Goal: Information Seeking & Learning: Find specific fact

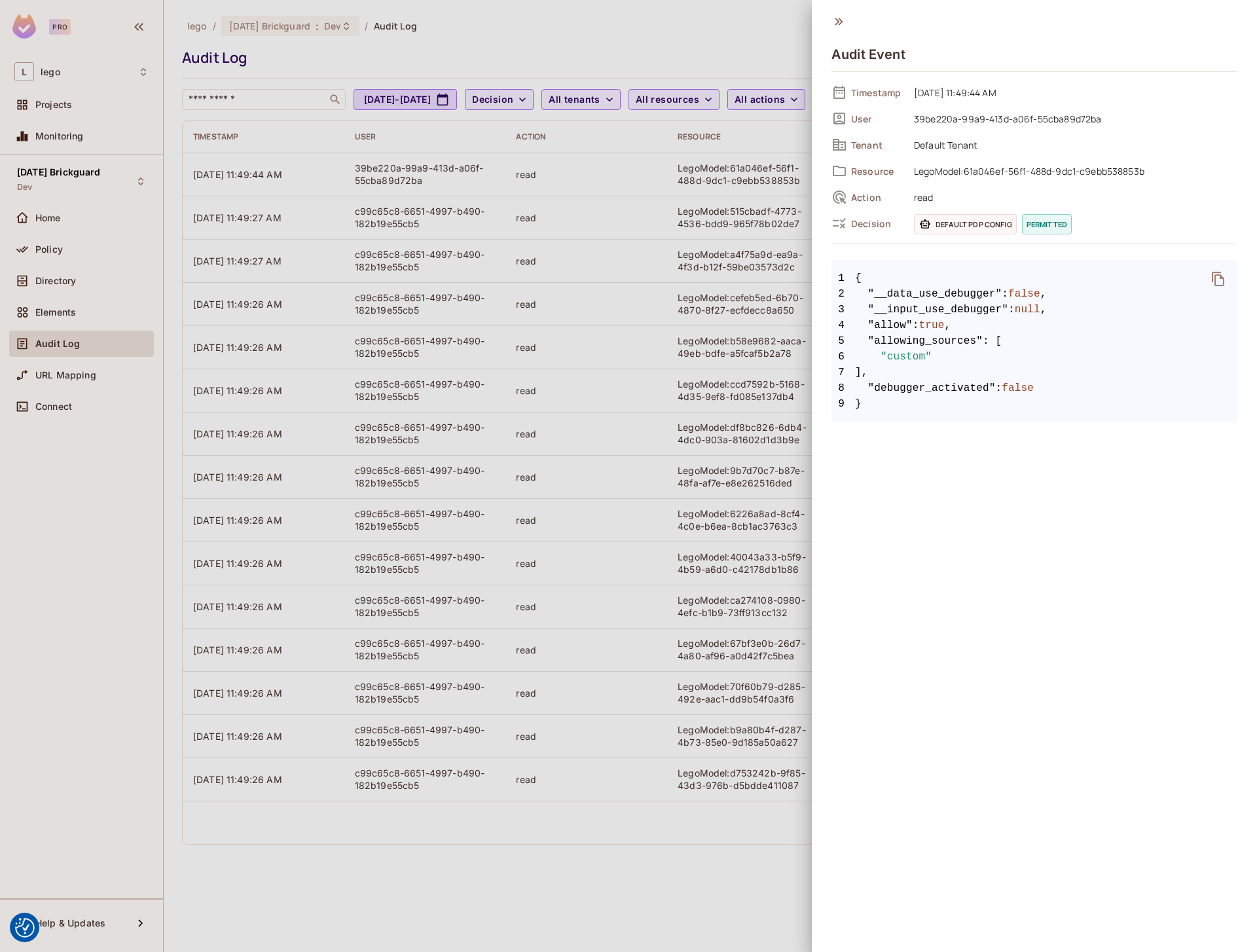
click at [700, 29] on div at bounding box center [628, 476] width 1257 height 952
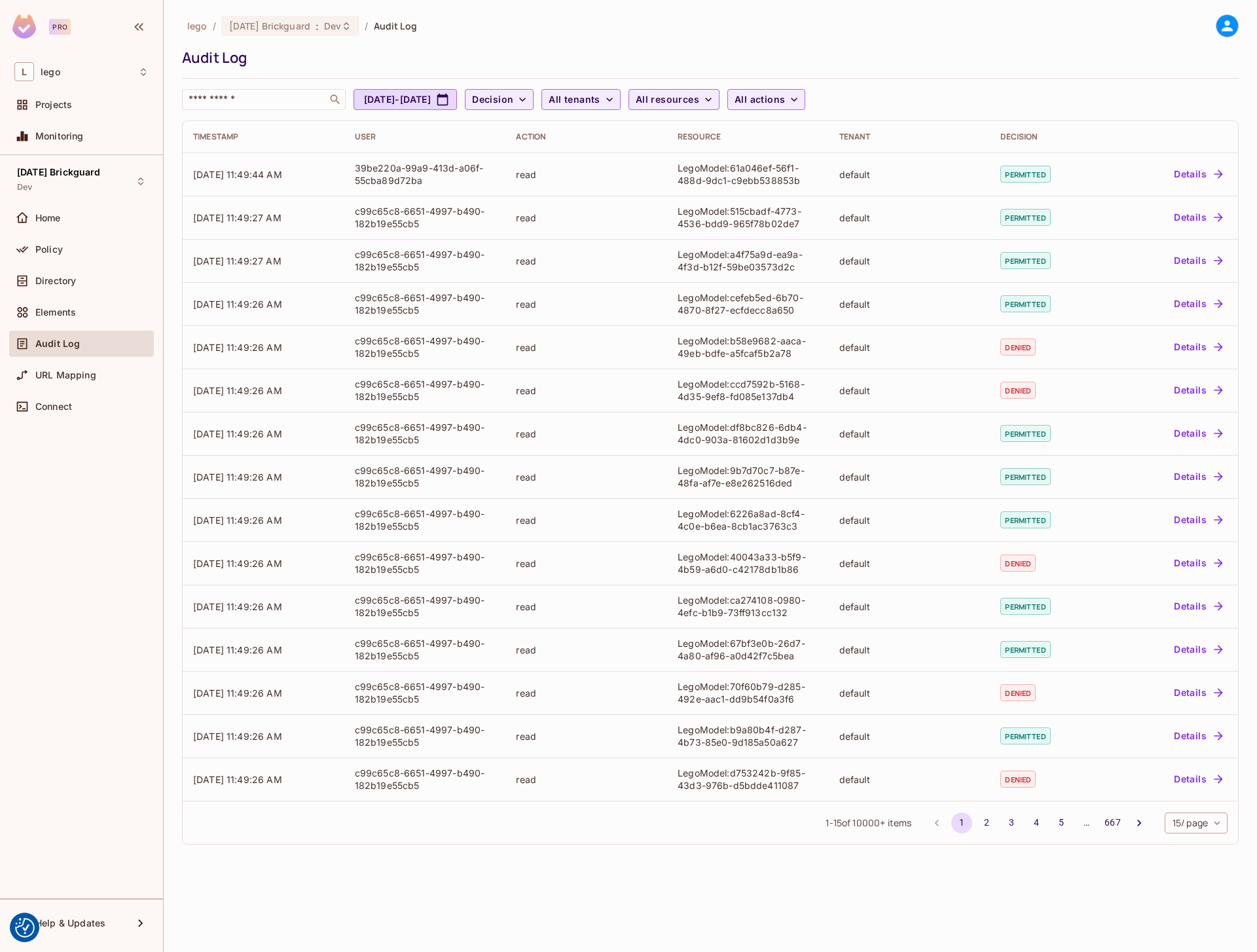
click at [23, 20] on img at bounding box center [24, 26] width 23 height 24
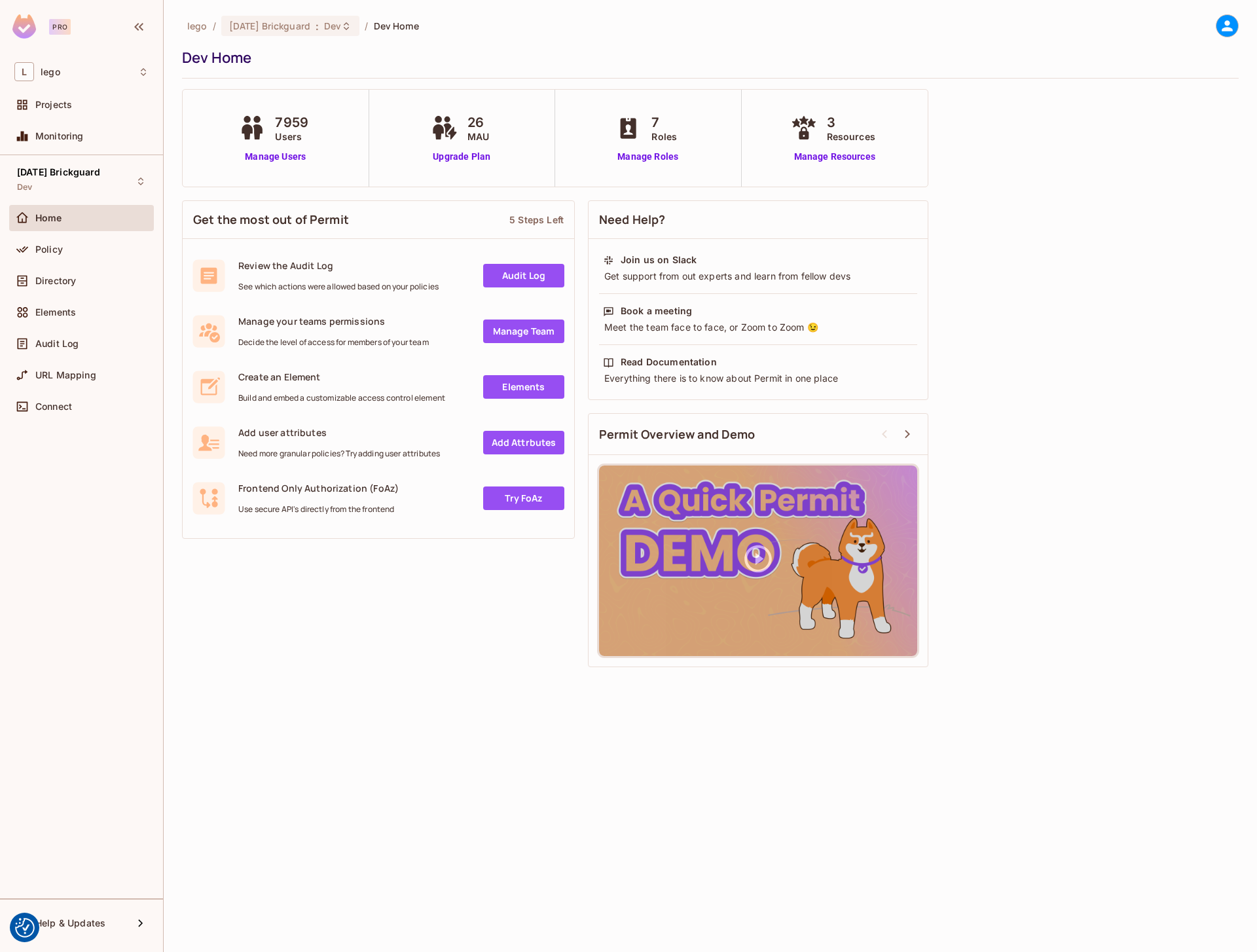
click at [1222, 45] on div "lego / 08.01.11 Brickguard : Dev / Dev Home Dev Home" at bounding box center [710, 46] width 1057 height 64
click at [1220, 29] on icon at bounding box center [1227, 26] width 17 height 17
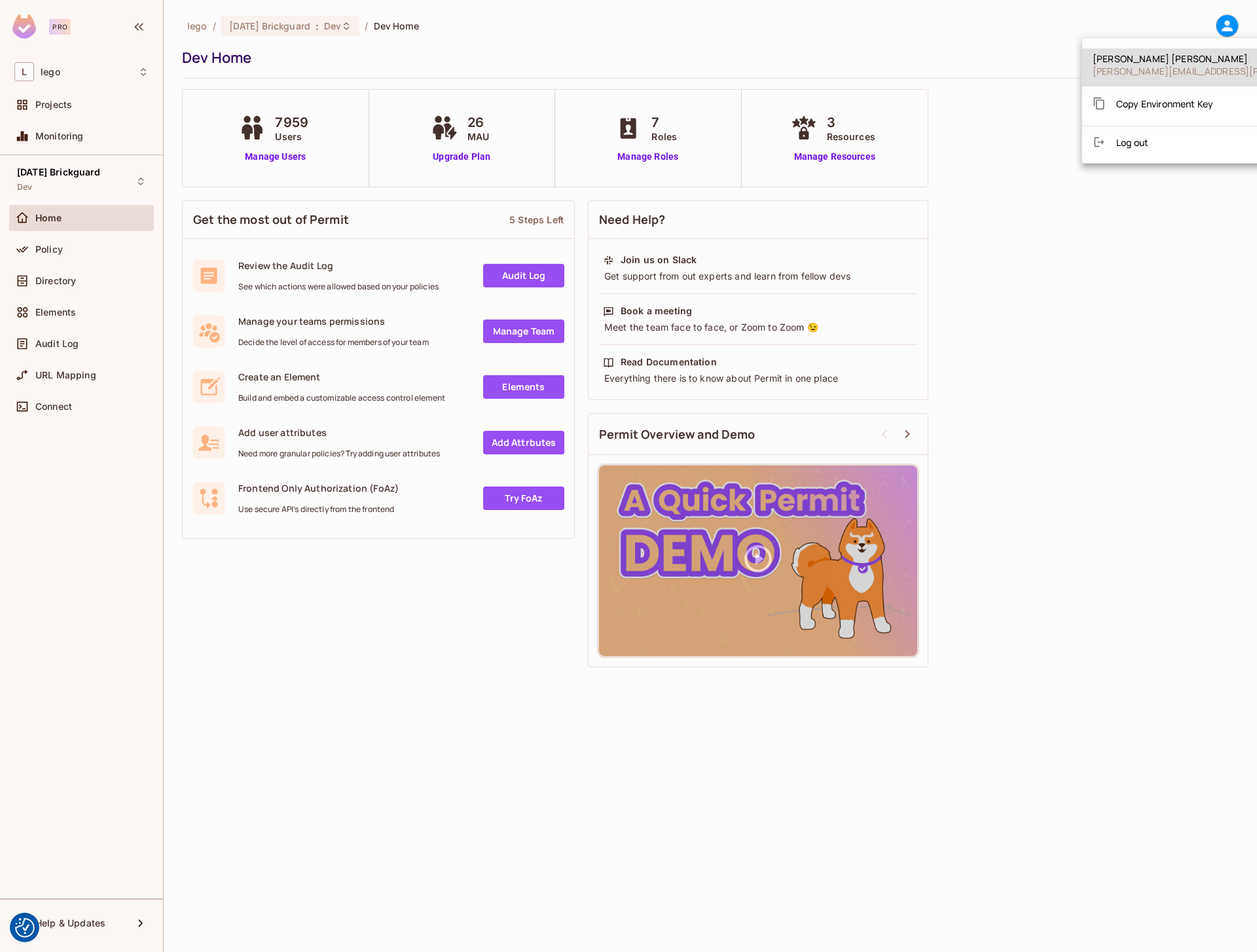
click at [1149, 103] on span "Copy Environment Key" at bounding box center [1164, 103] width 97 height 13
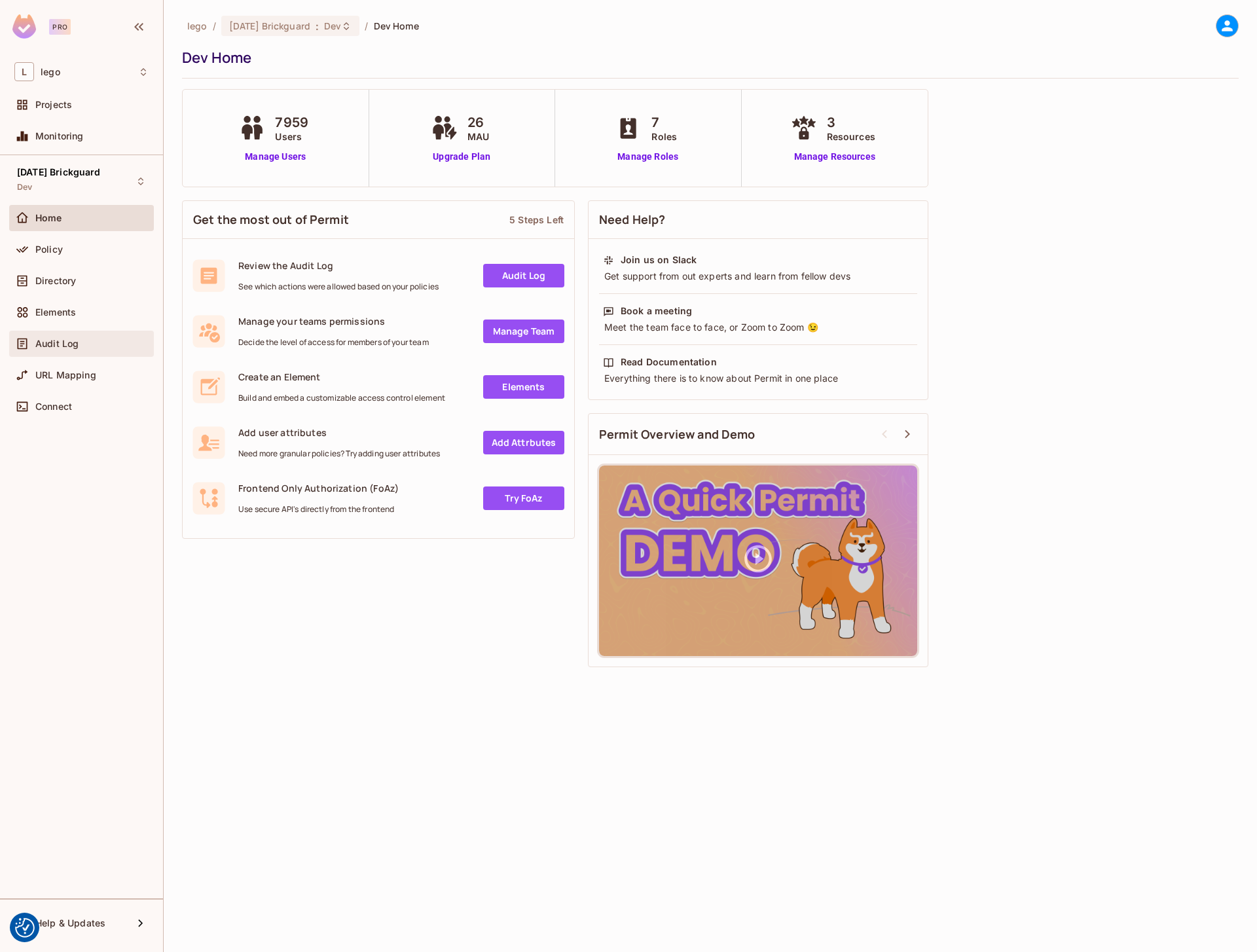
click at [53, 343] on span "Audit Log" at bounding box center [57, 343] width 43 height 11
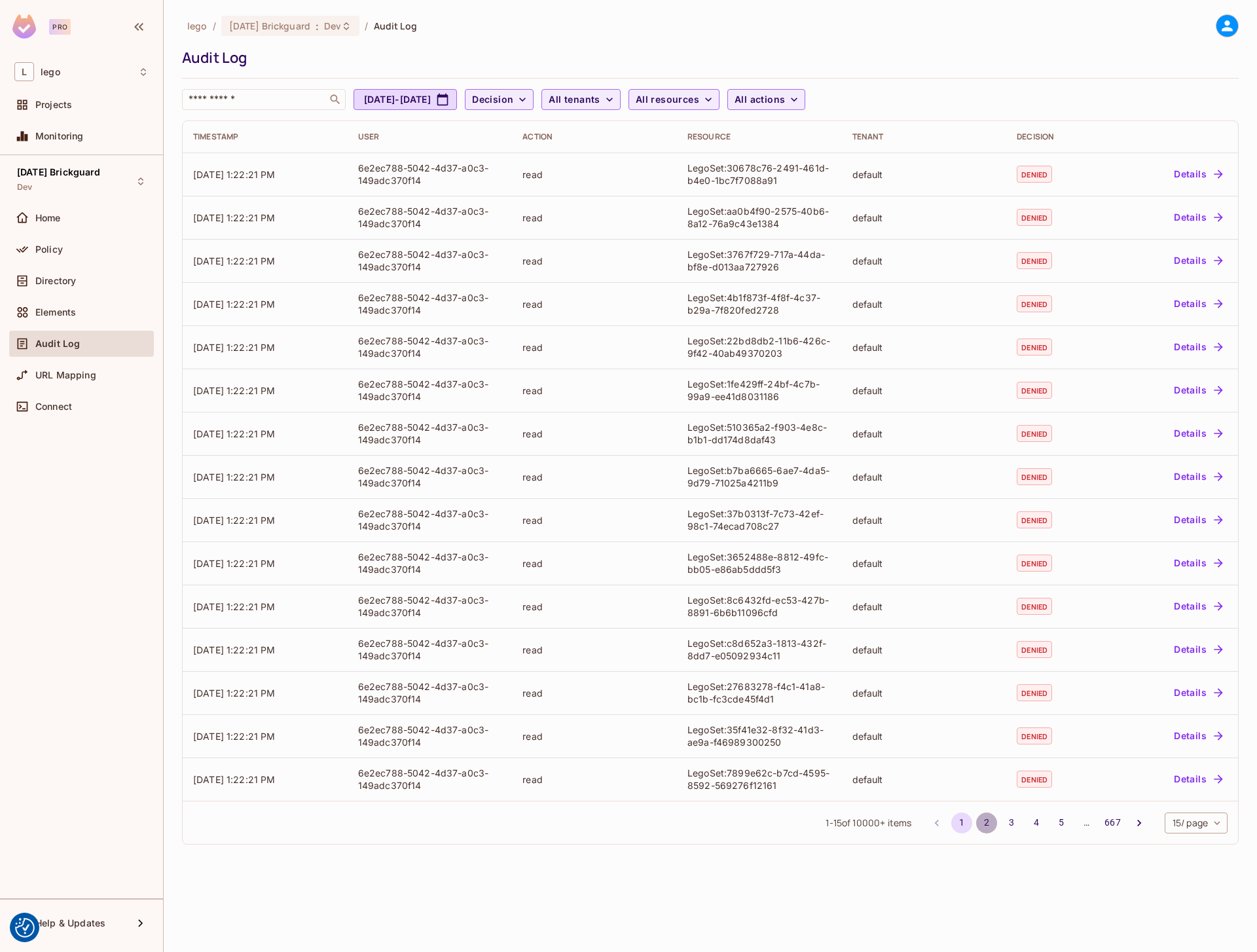
click at [985, 819] on button "2" at bounding box center [986, 823] width 21 height 21
click at [1008, 825] on button "3" at bounding box center [1011, 823] width 21 height 21
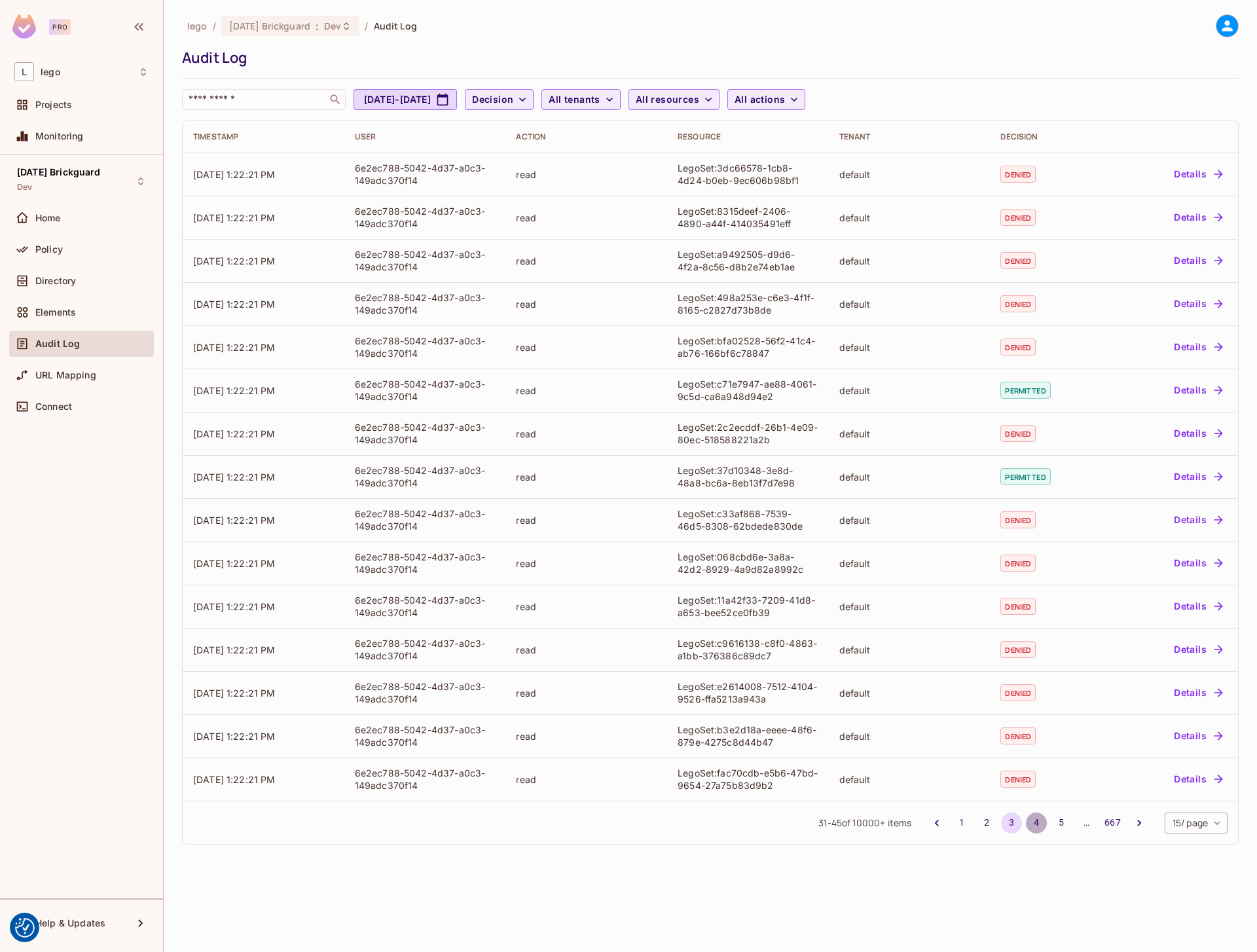
click at [1034, 822] on button "4" at bounding box center [1036, 823] width 21 height 21
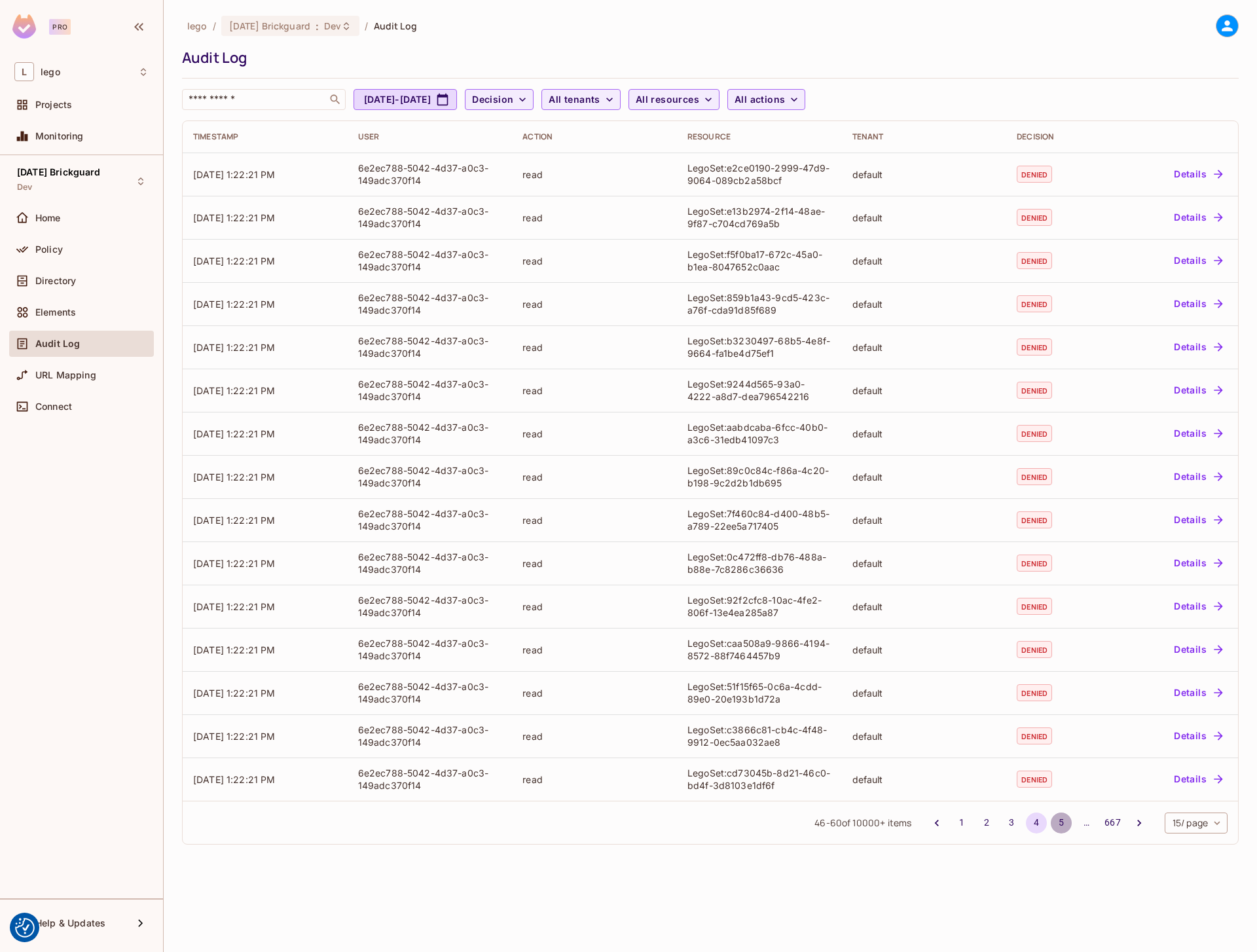
click at [1057, 821] on button "5" at bounding box center [1061, 823] width 21 height 21
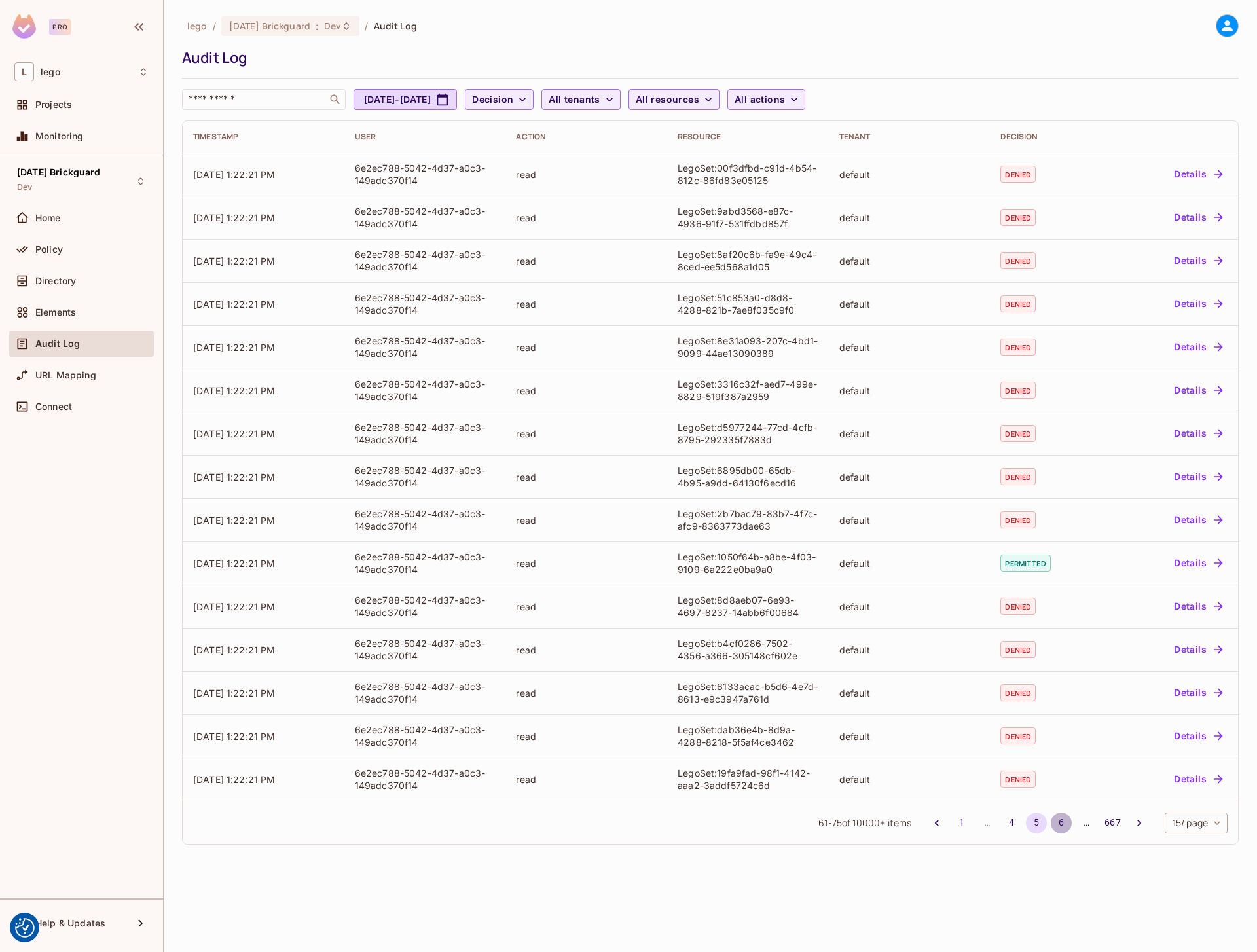
click at [1057, 821] on button "6" at bounding box center [1061, 823] width 21 height 21
click at [1058, 824] on button "7" at bounding box center [1061, 823] width 21 height 21
click at [956, 823] on button "1" at bounding box center [961, 823] width 21 height 21
click at [984, 820] on button "2" at bounding box center [986, 823] width 21 height 21
click at [949, 823] on li "1" at bounding box center [962, 823] width 25 height 21
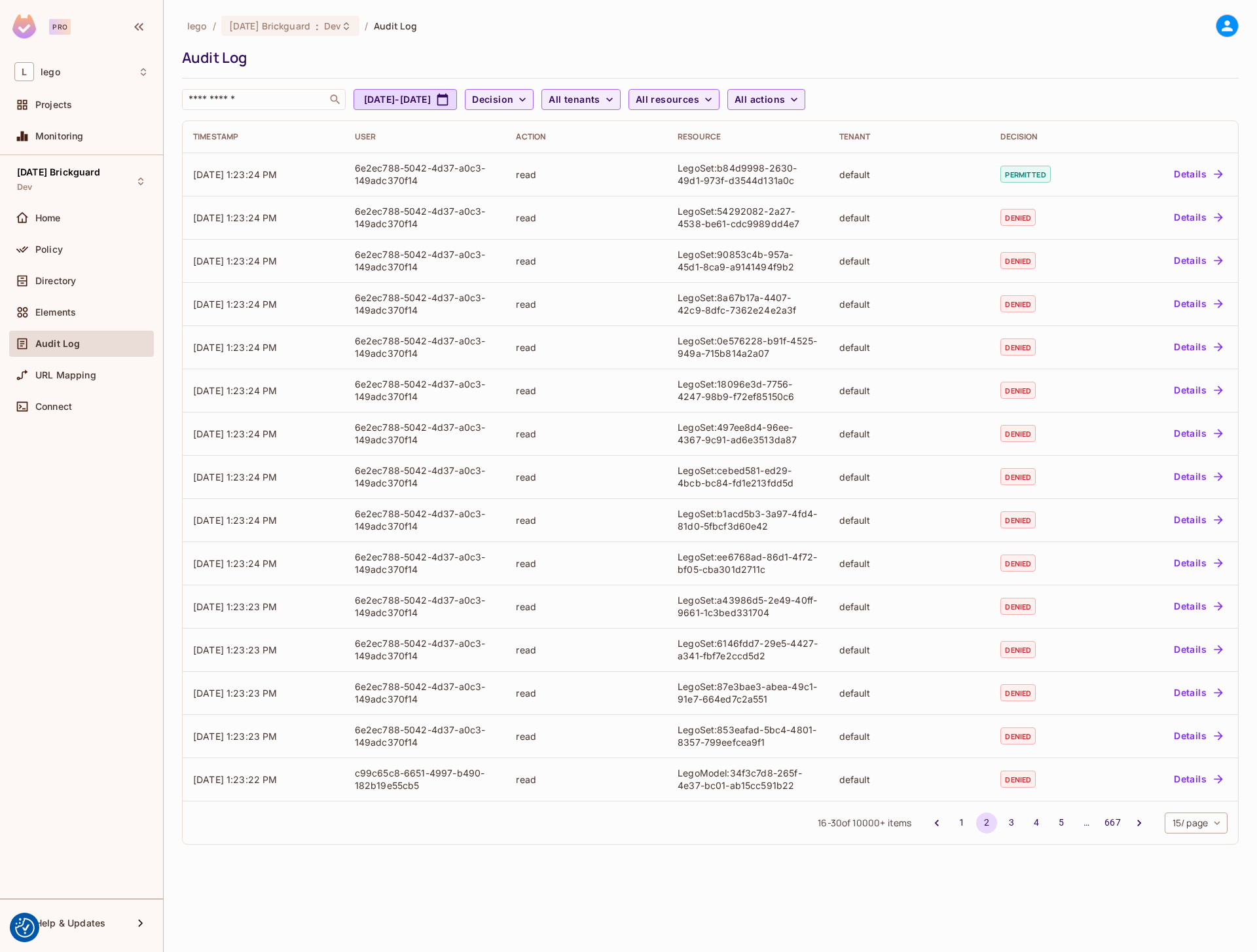
click at [974, 819] on li "2" at bounding box center [987, 823] width 25 height 21
click at [963, 819] on button "1" at bounding box center [961, 823] width 21 height 21
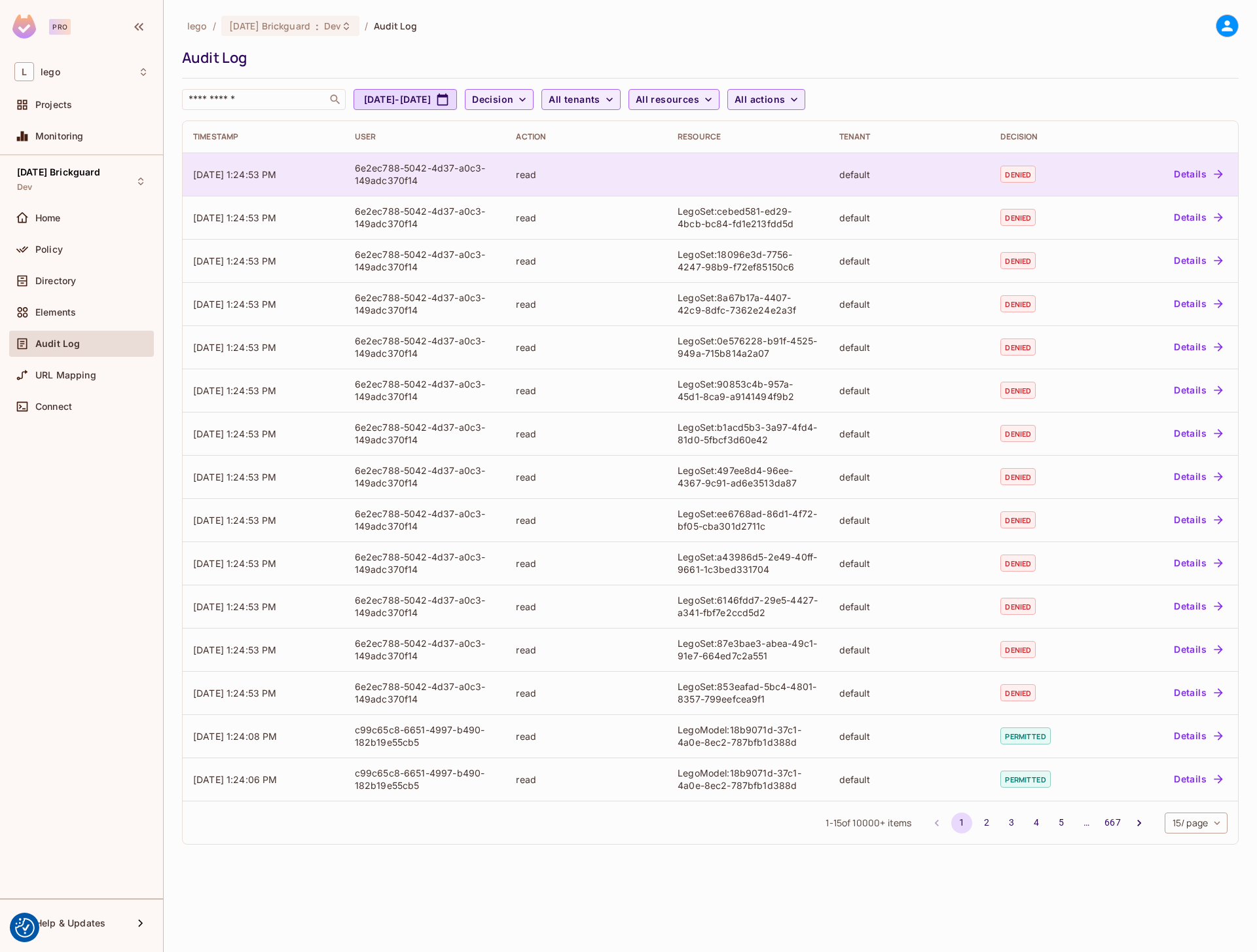
click at [943, 154] on td "default" at bounding box center [909, 174] width 162 height 43
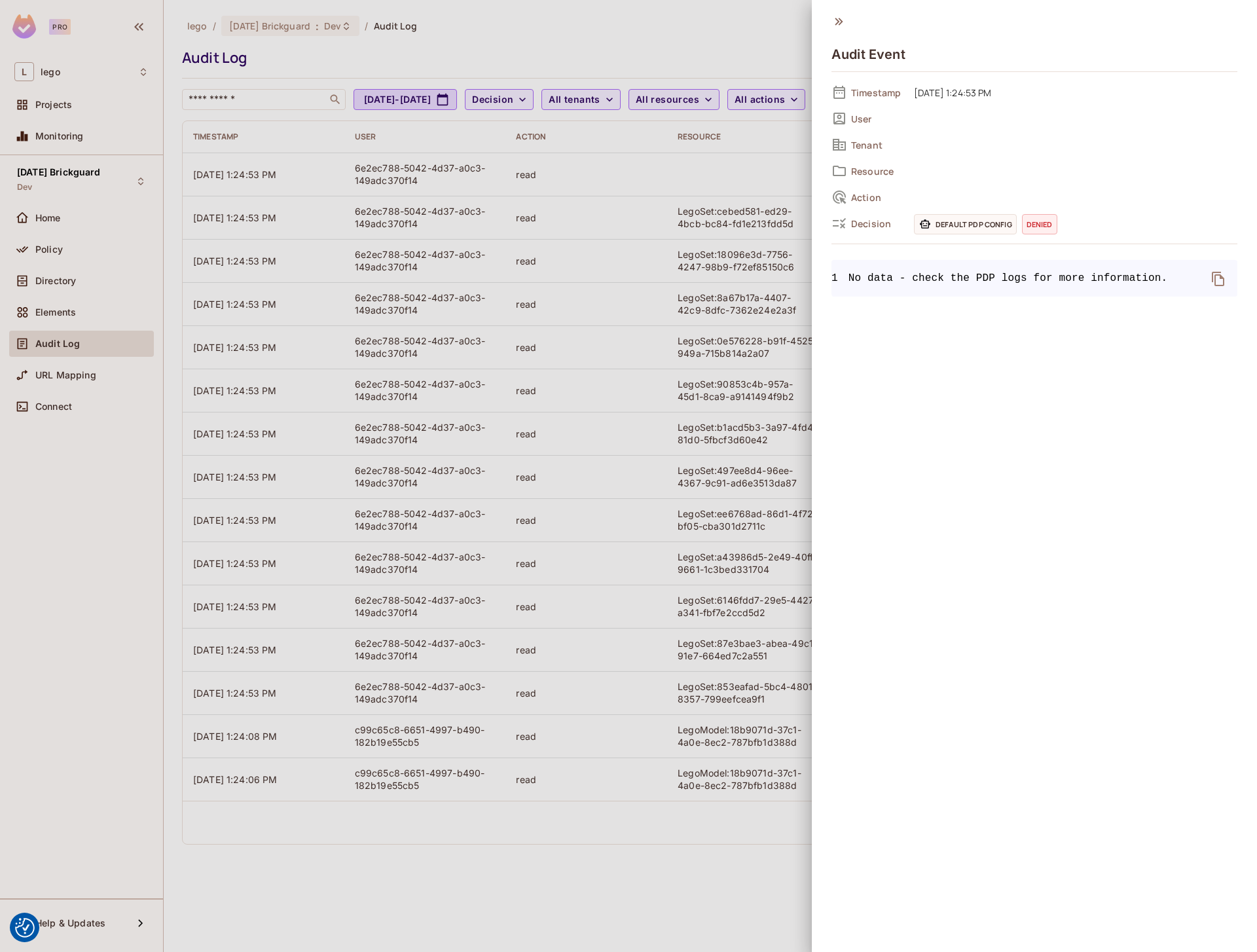
click at [725, 237] on div at bounding box center [628, 476] width 1257 height 952
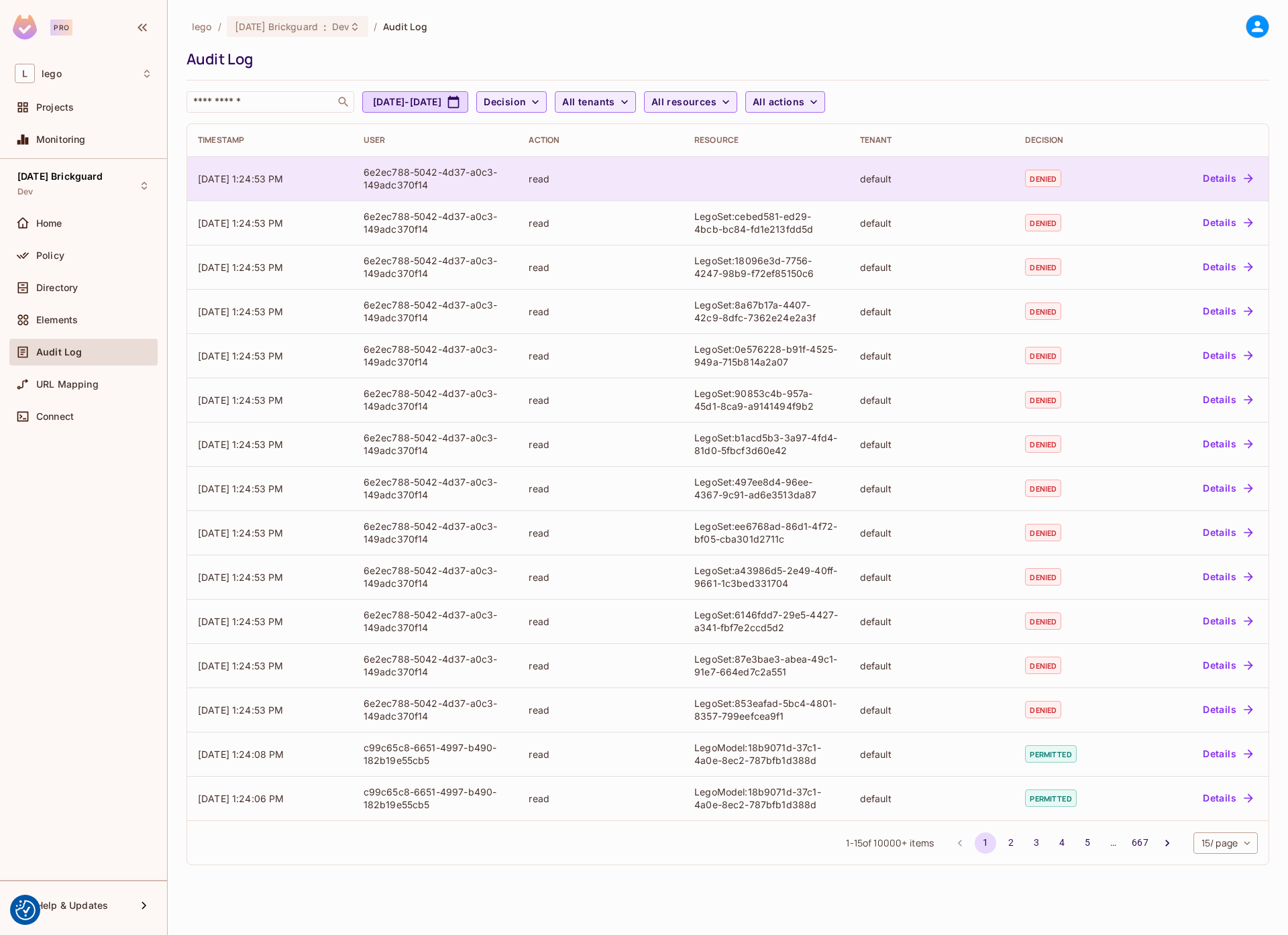
click at [479, 178] on div "6e2ec788-5042-4d37-a0c3-149adc370f14" at bounding box center [436, 178] width 144 height 26
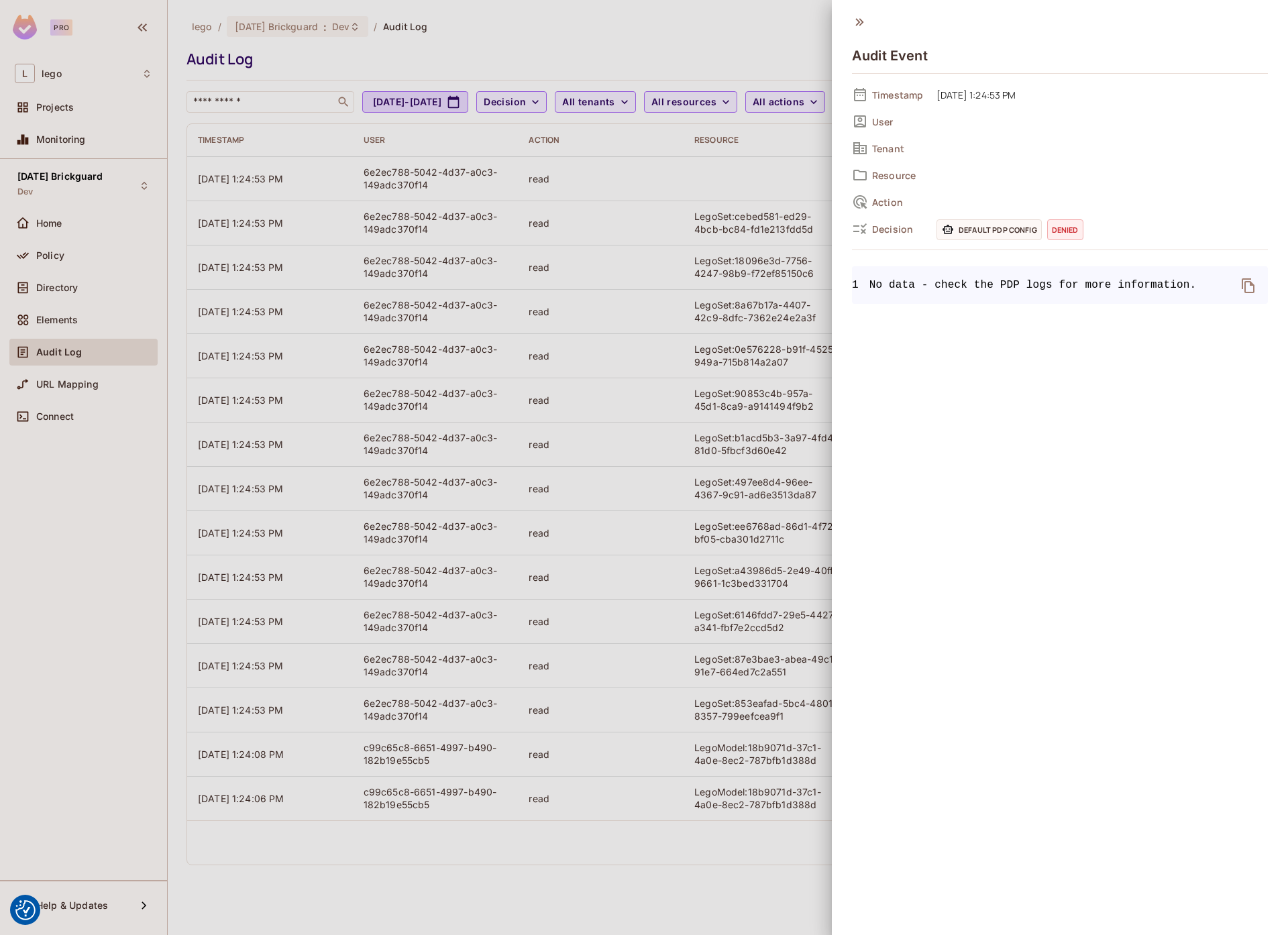
click at [535, 136] on div at bounding box center [644, 467] width 1288 height 935
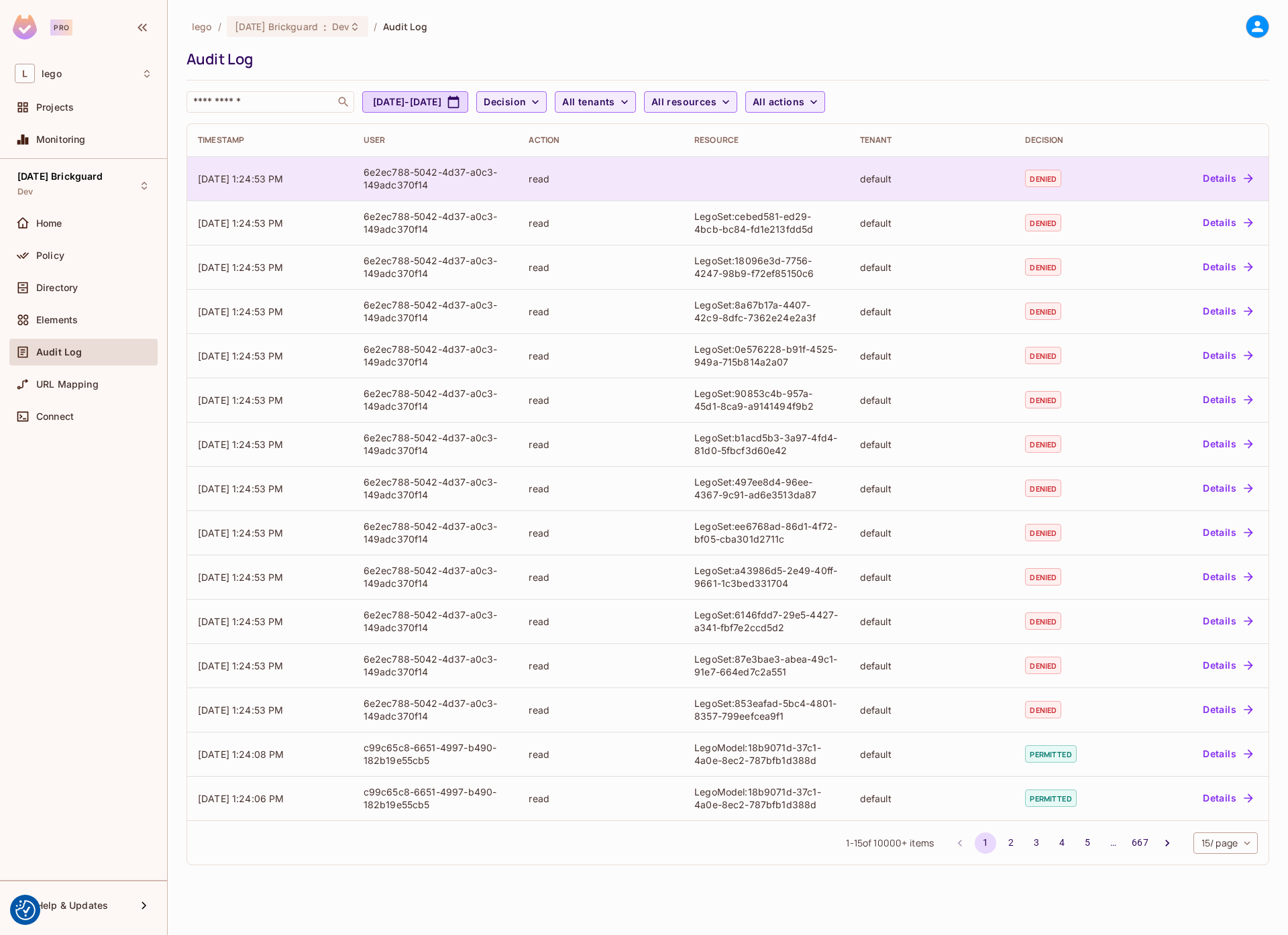
click at [396, 192] on td "6e2ec788-5042-4d37-a0c3-149adc370f14" at bounding box center [436, 178] width 166 height 44
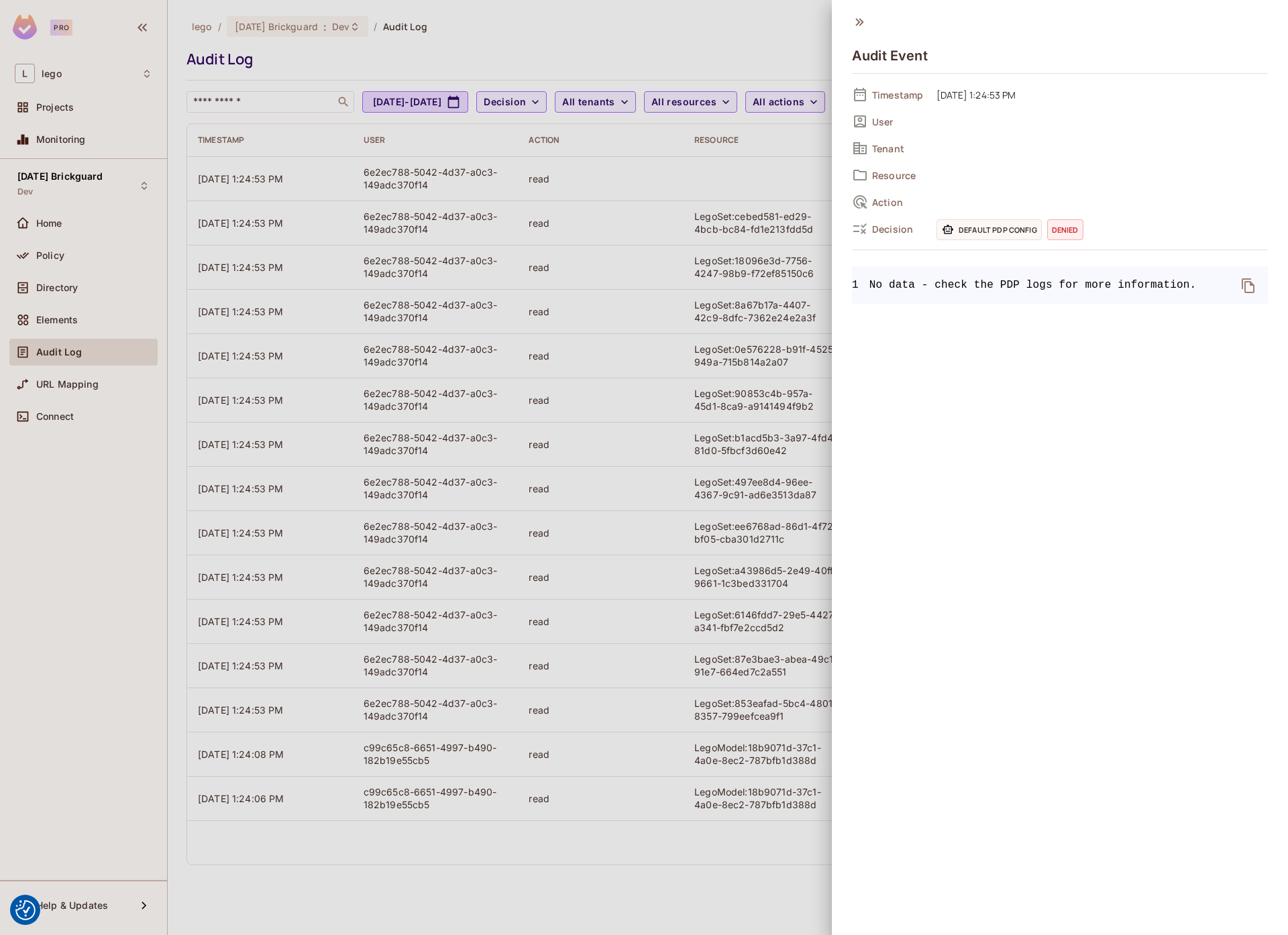
click at [758, 172] on div at bounding box center [644, 467] width 1288 height 935
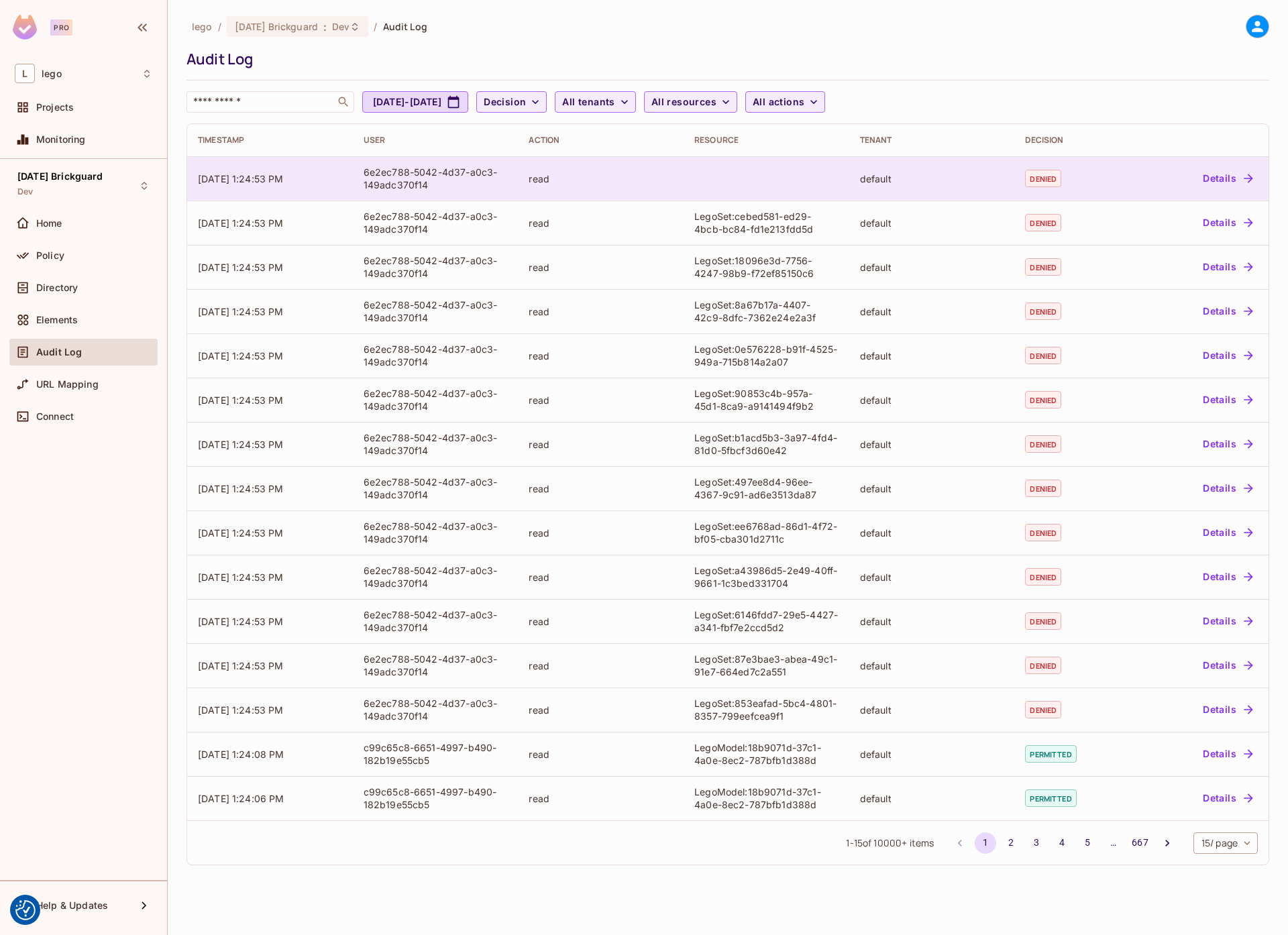
click at [726, 177] on td at bounding box center [766, 178] width 166 height 44
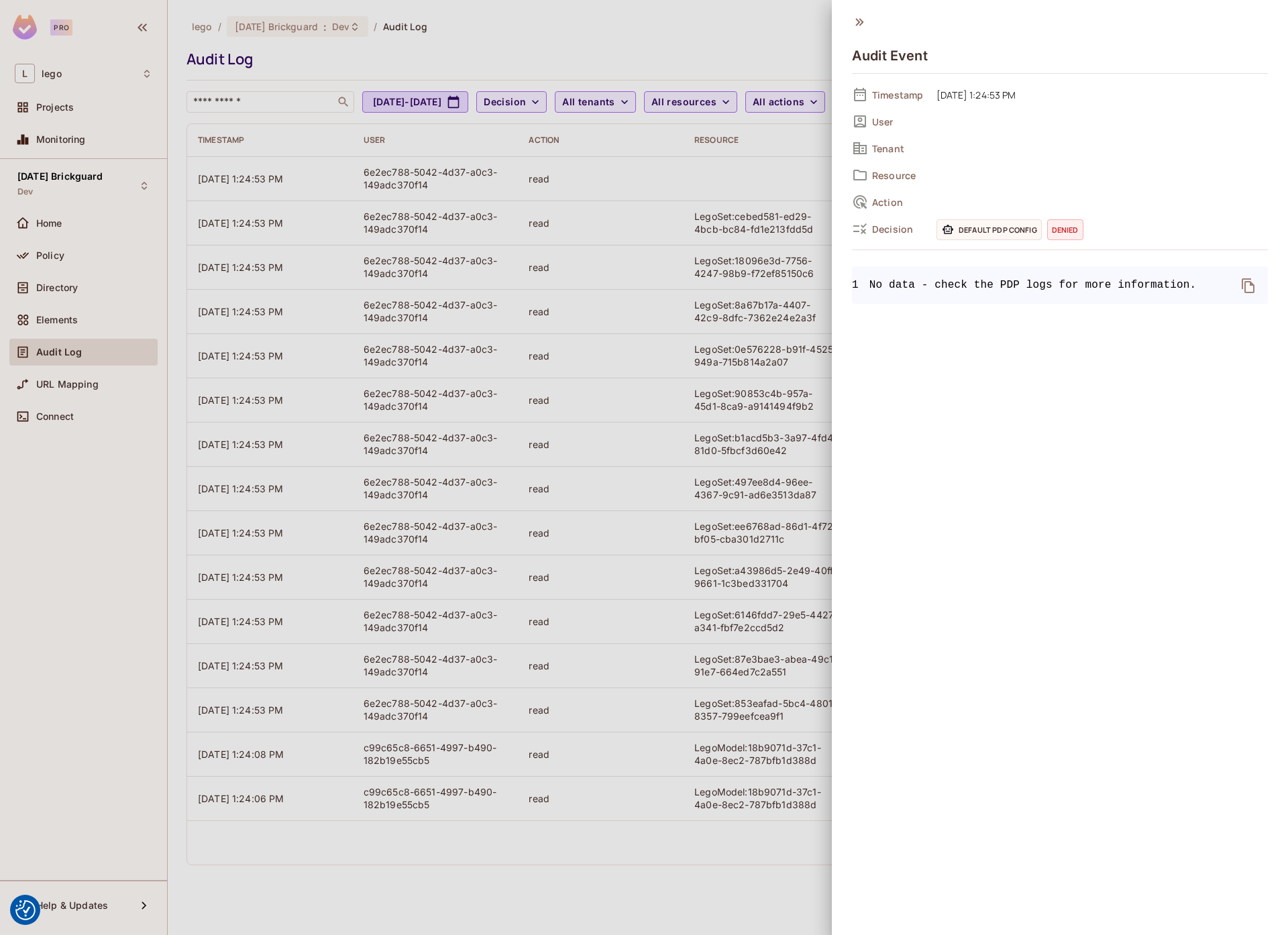
click at [899, 285] on span "No data - check the PDP logs for more information." at bounding box center [1033, 284] width 327 height 16
click at [661, 224] on div at bounding box center [644, 467] width 1288 height 935
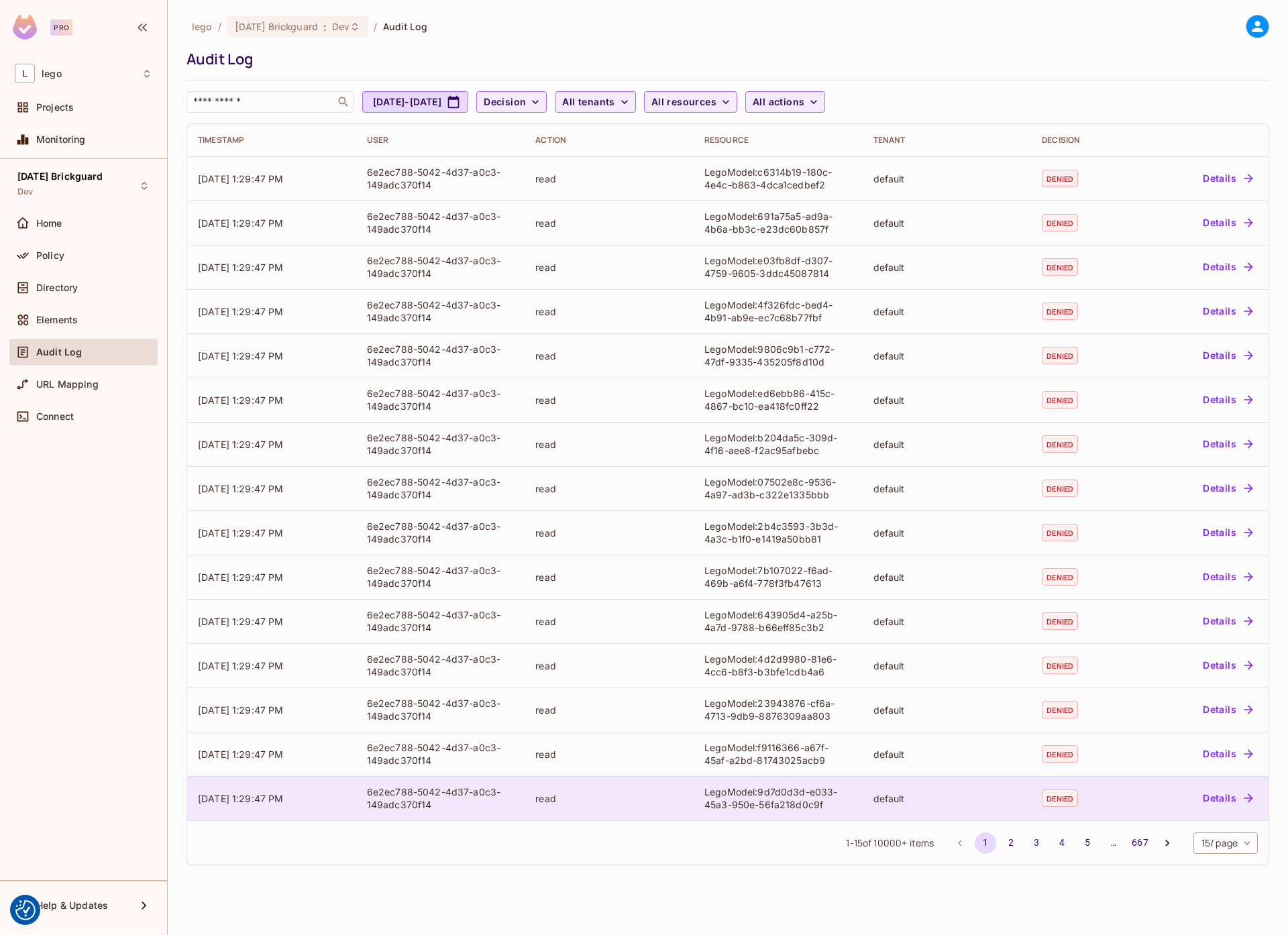
click at [774, 792] on div "LegoModel:9d7d0d3d-e033-45a3-950e-56fa218d0c9f" at bounding box center [778, 798] width 148 height 26
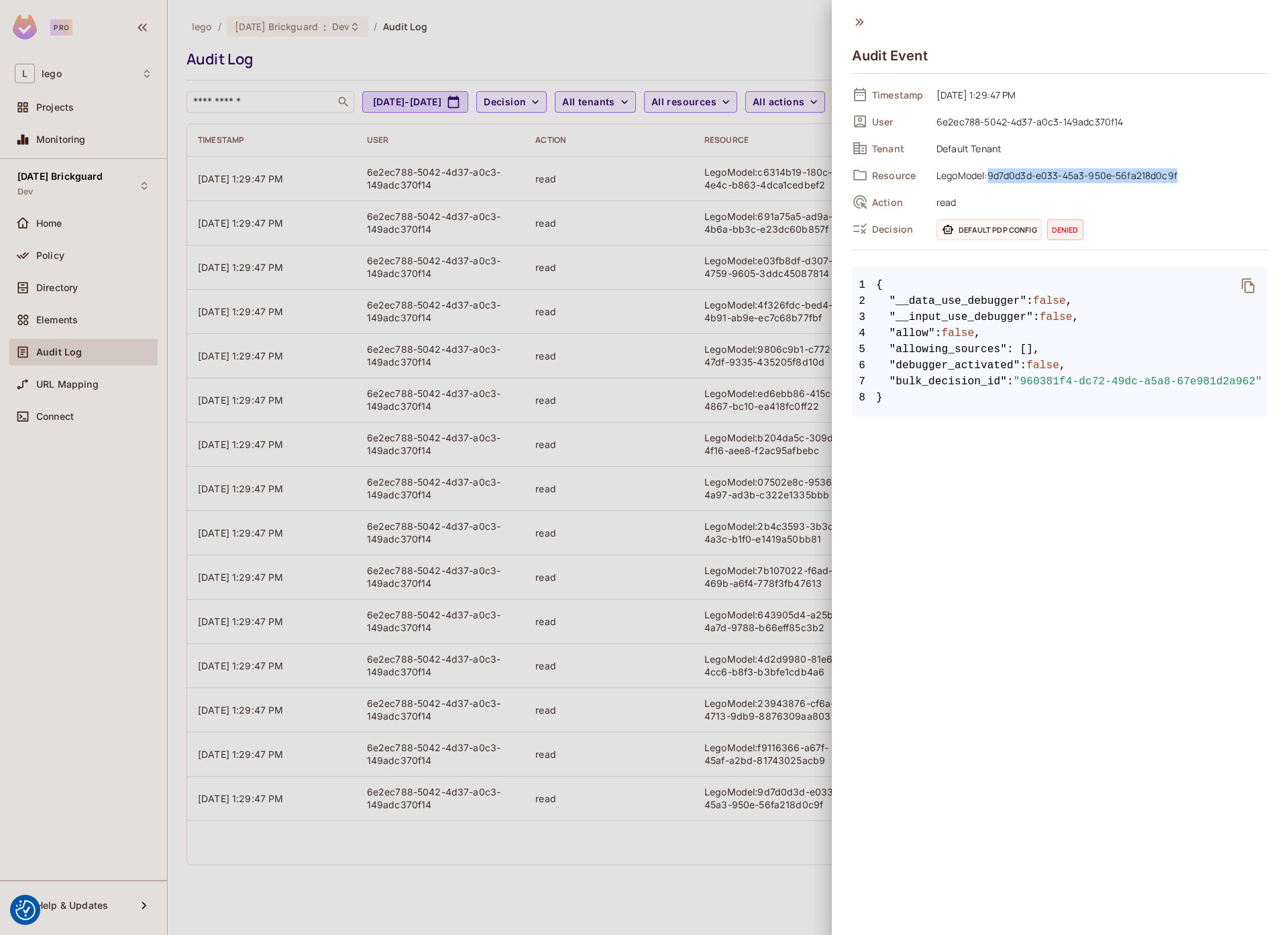
drag, startPoint x: 989, startPoint y: 177, endPoint x: 1198, endPoint y: 171, distance: 209.1
click at [1198, 172] on span "LegoModel:9d7d0d3d-e033-45a3-950e-56fa218d0c9f" at bounding box center [1099, 175] width 338 height 16
copy span "9d7d0d3d-e033-45a3-950e-56fa218d0c9f"
click at [561, 39] on div at bounding box center [644, 467] width 1288 height 935
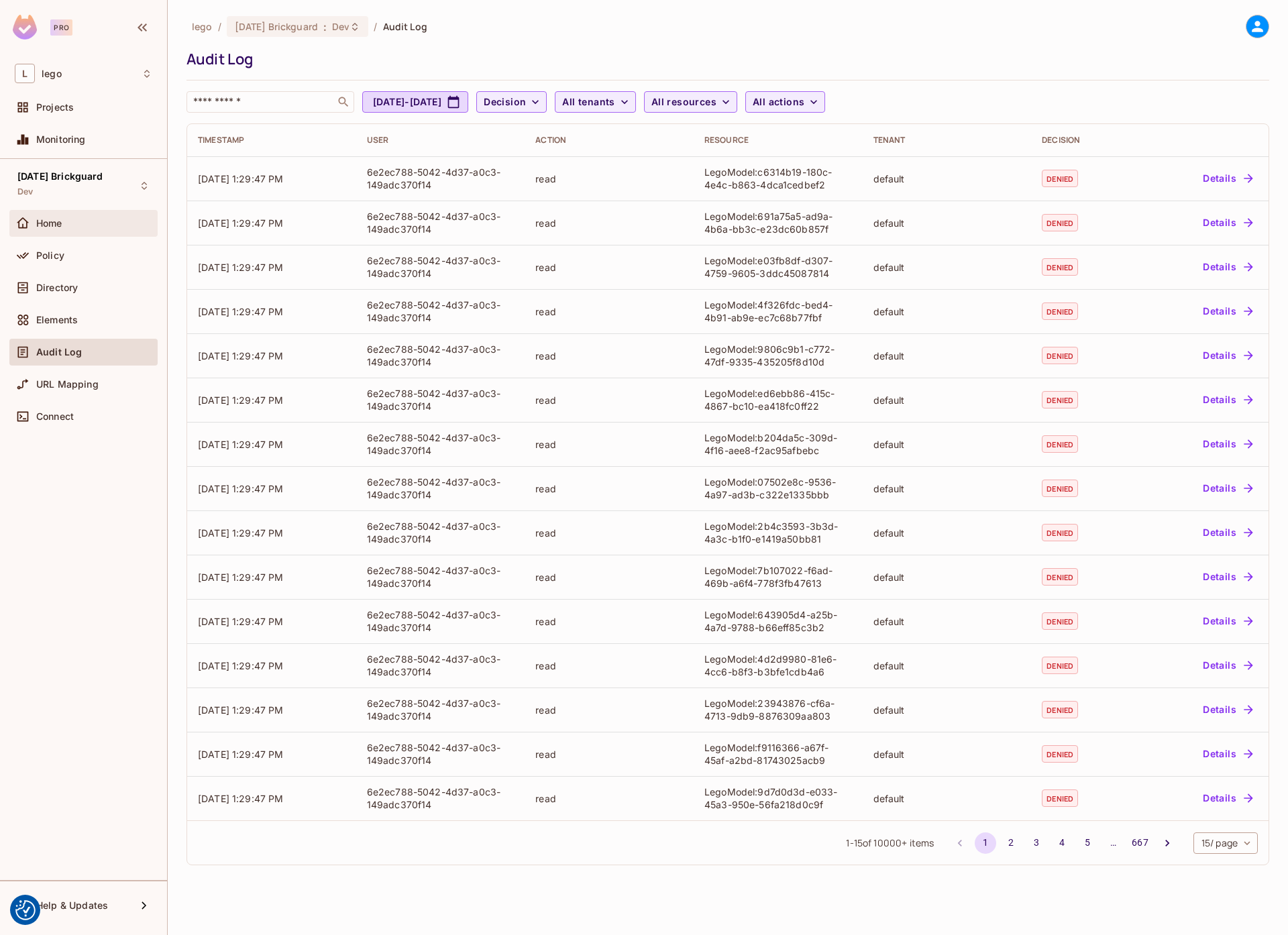
click at [97, 221] on div "Home" at bounding box center [94, 223] width 116 height 11
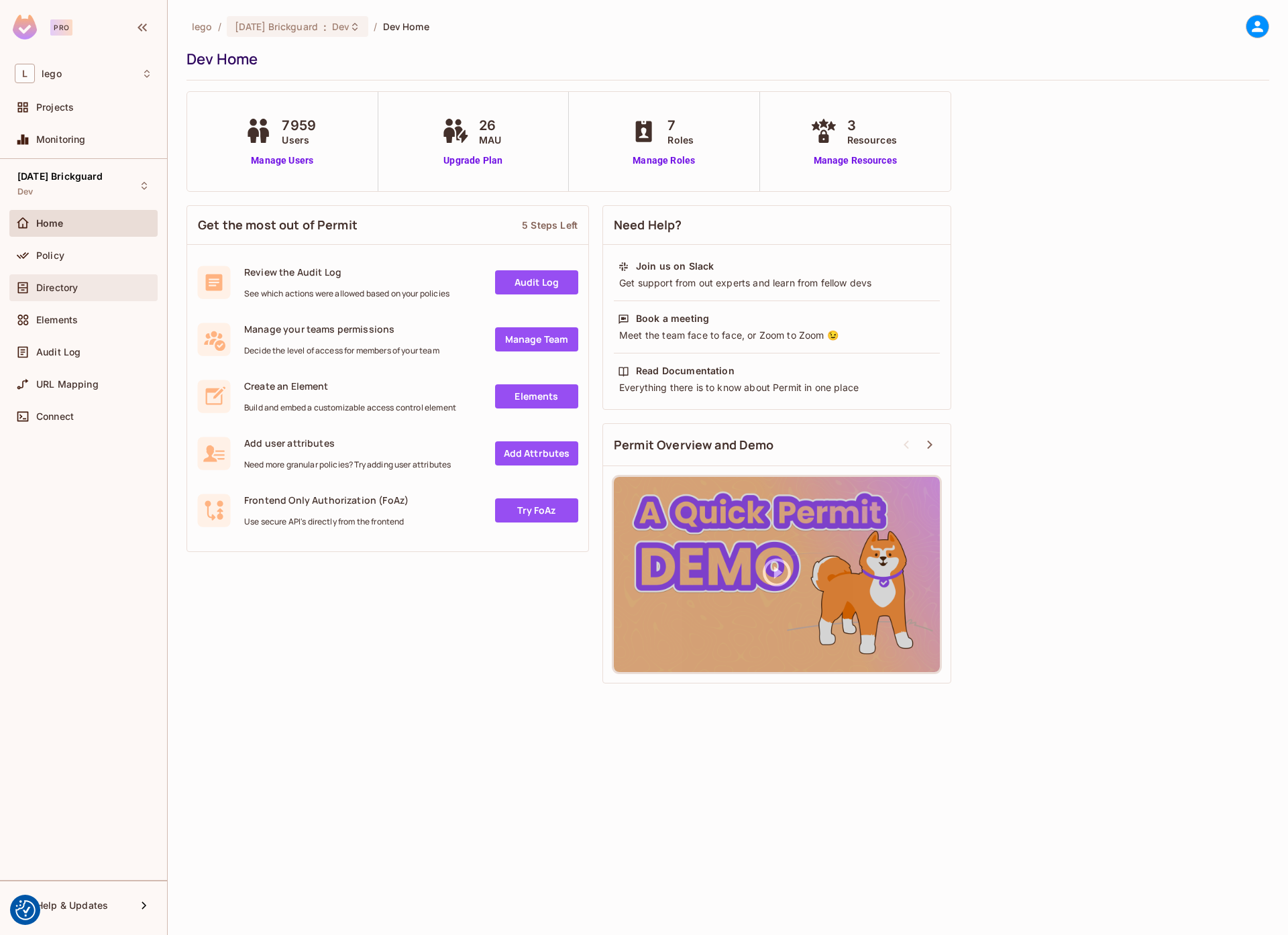
click at [70, 280] on div "Directory" at bounding box center [83, 288] width 138 height 16
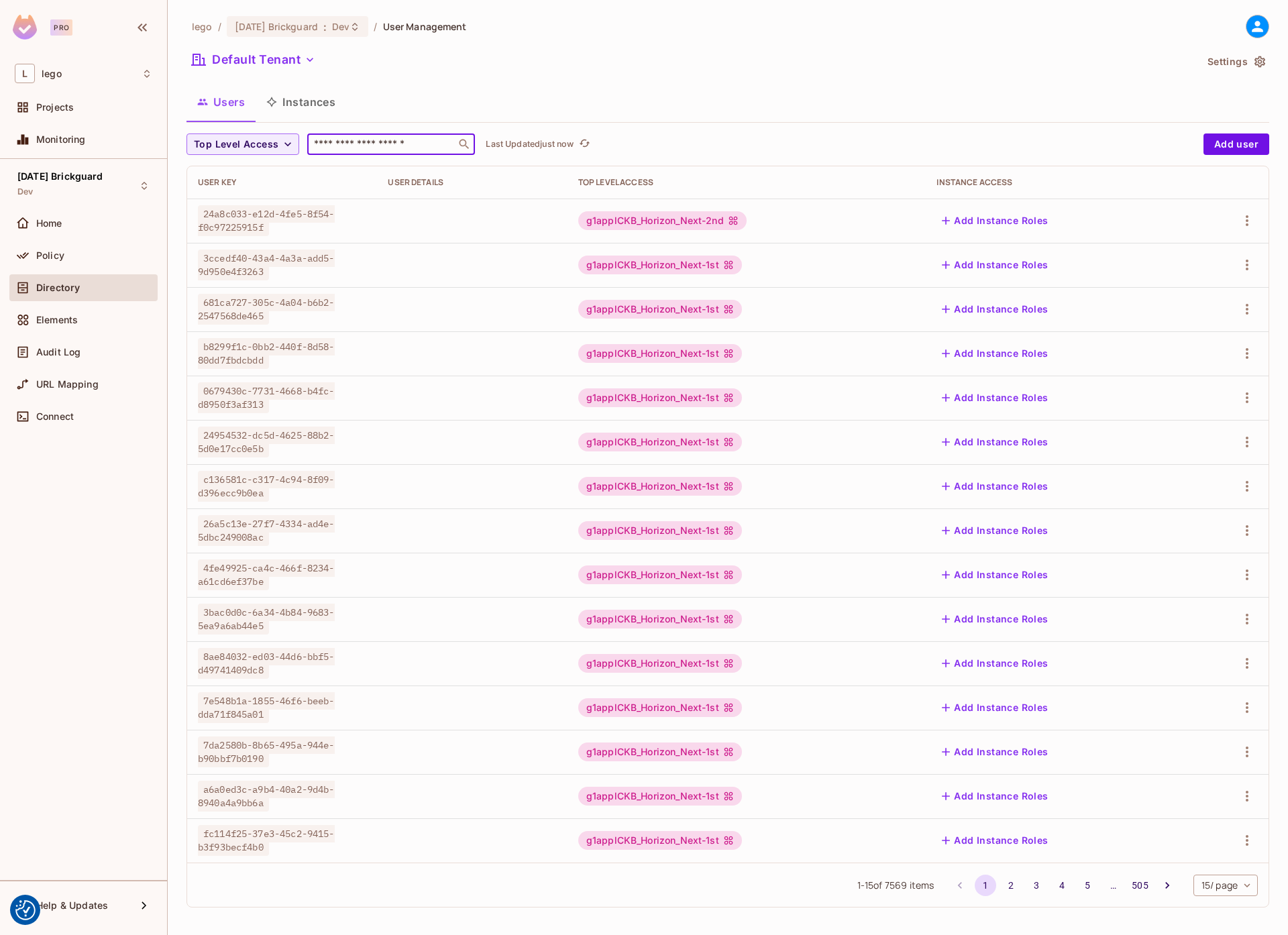
click at [347, 137] on input "text" at bounding box center [381, 144] width 141 height 14
click at [307, 106] on button "Instances" at bounding box center [301, 102] width 91 height 33
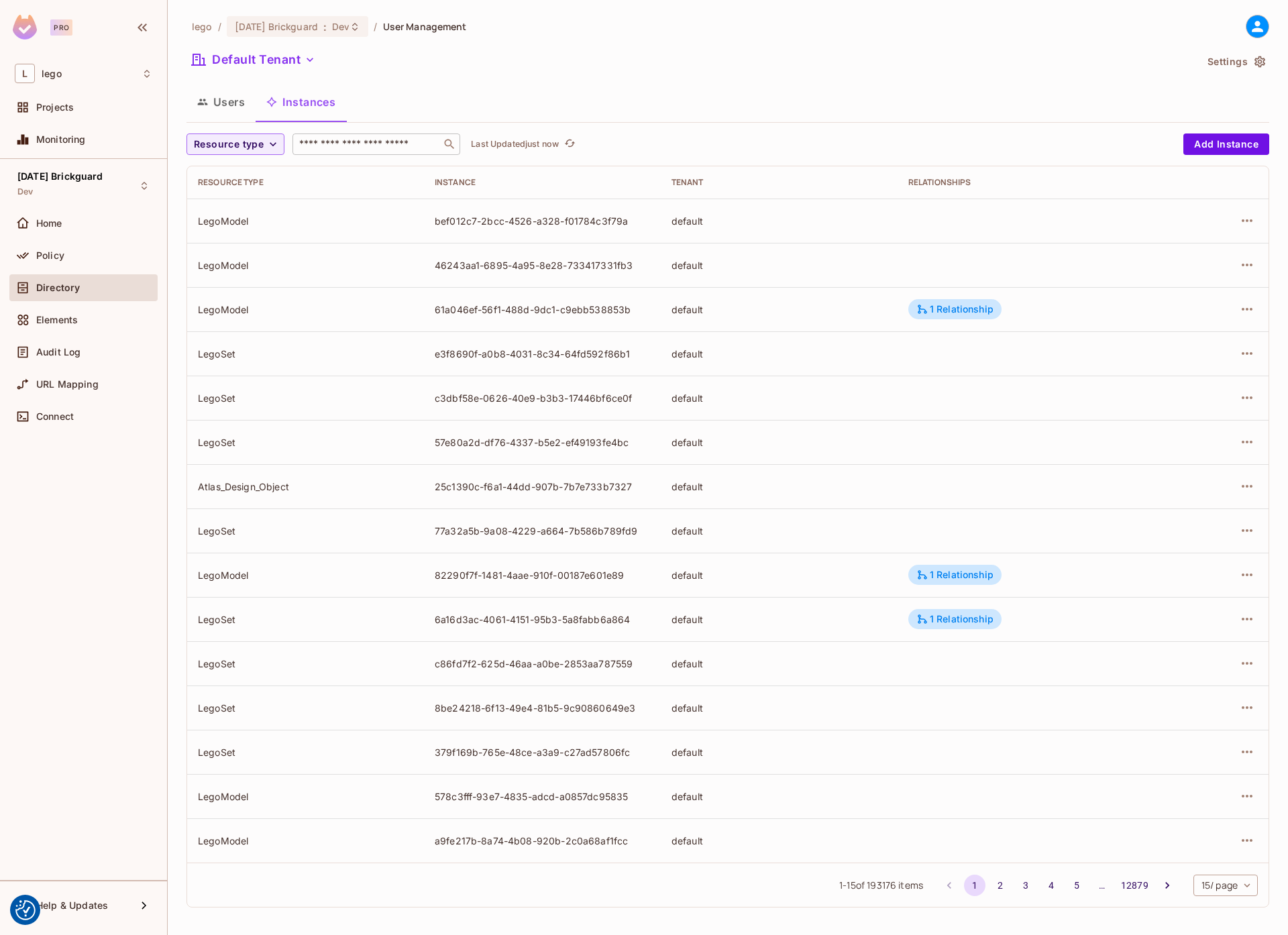
click at [325, 146] on input "text" at bounding box center [366, 144] width 141 height 14
paste input "**********"
type input "**********"
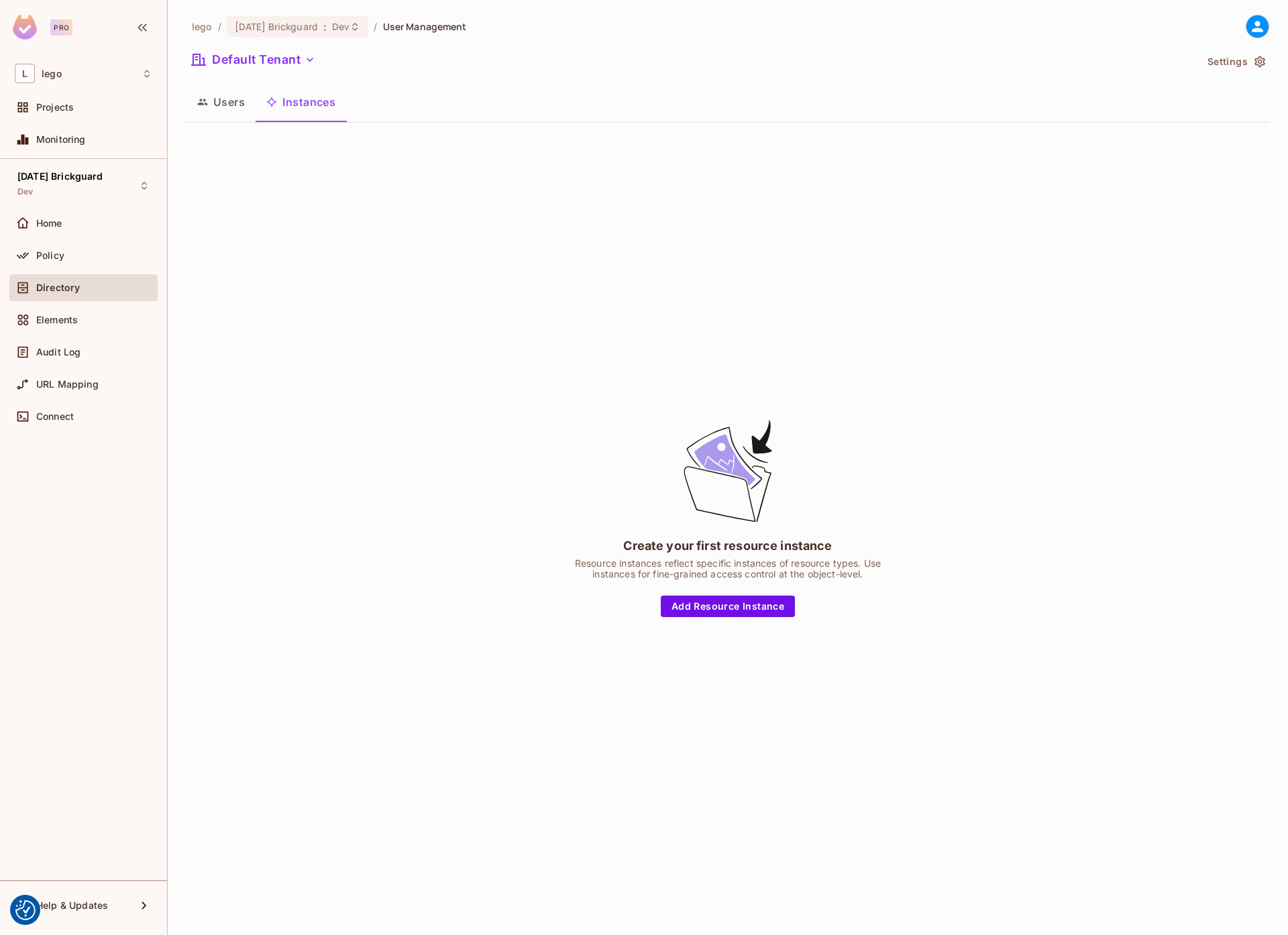
click at [438, 91] on div "Users Instances" at bounding box center [728, 102] width 1083 height 33
click at [524, 173] on div "Create your first resource instance Resource instances reflect specific instanc…" at bounding box center [728, 517] width 1083 height 767
click at [53, 349] on span "Audit Log" at bounding box center [58, 352] width 44 height 11
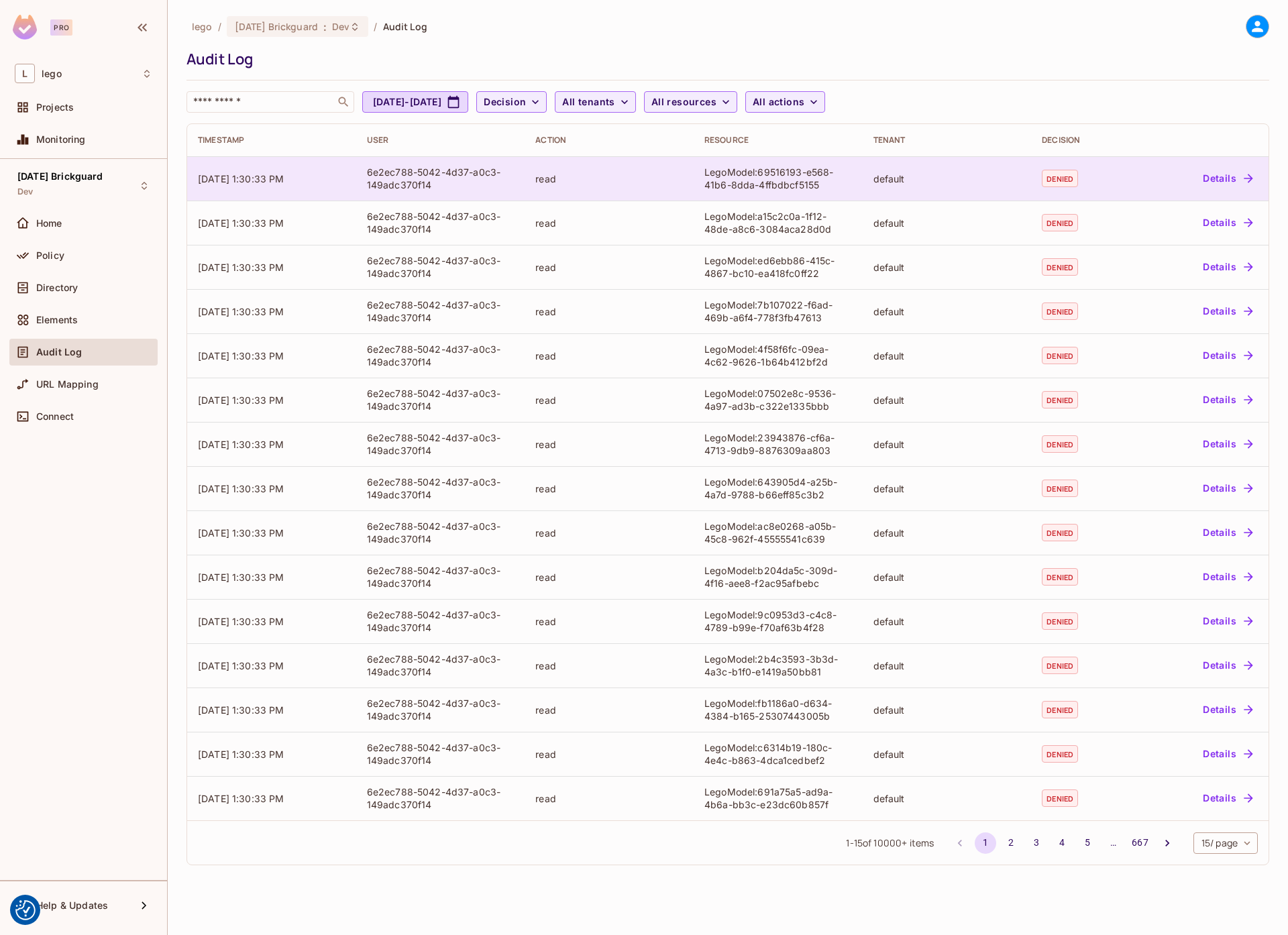
click at [788, 177] on div "LegoModel:69516193-e568-41b6-8dda-4ffbdbcf5155" at bounding box center [778, 178] width 148 height 26
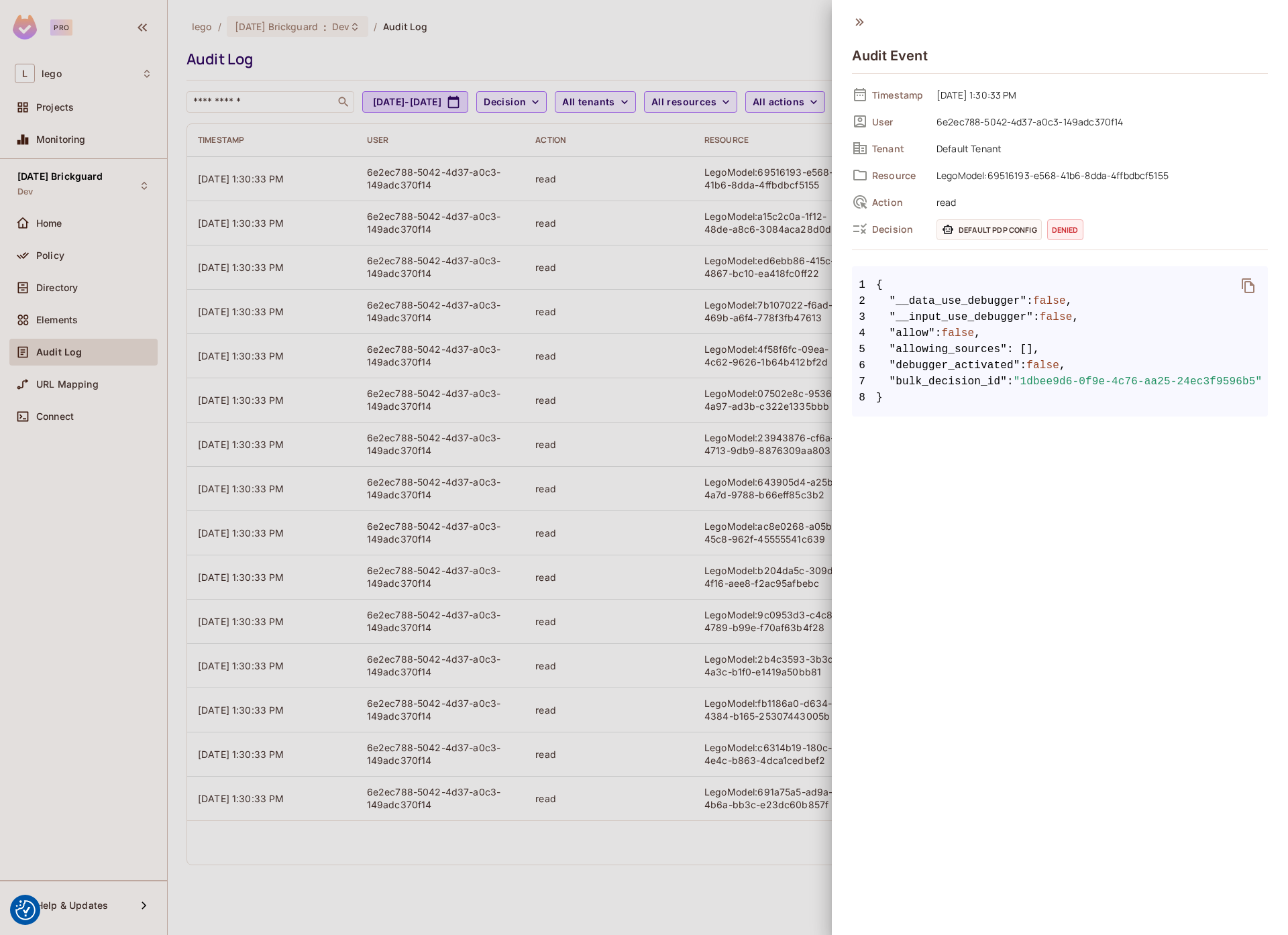
drag, startPoint x: 991, startPoint y: 174, endPoint x: 1198, endPoint y: 173, distance: 207.0
click at [1198, 173] on span "LegoModel:69516193-e568-41b6-8dda-4ffbdbcf5155" at bounding box center [1099, 175] width 338 height 16
drag, startPoint x: 1174, startPoint y: 173, endPoint x: 989, endPoint y: 181, distance: 185.2
click at [989, 181] on span "LegoModel:69516193-e568-41b6-8dda-4ffbdbcf5155" at bounding box center [1099, 175] width 338 height 16
copy span "69516193-e568-41b6-8dda-4ffbdbcf5155"
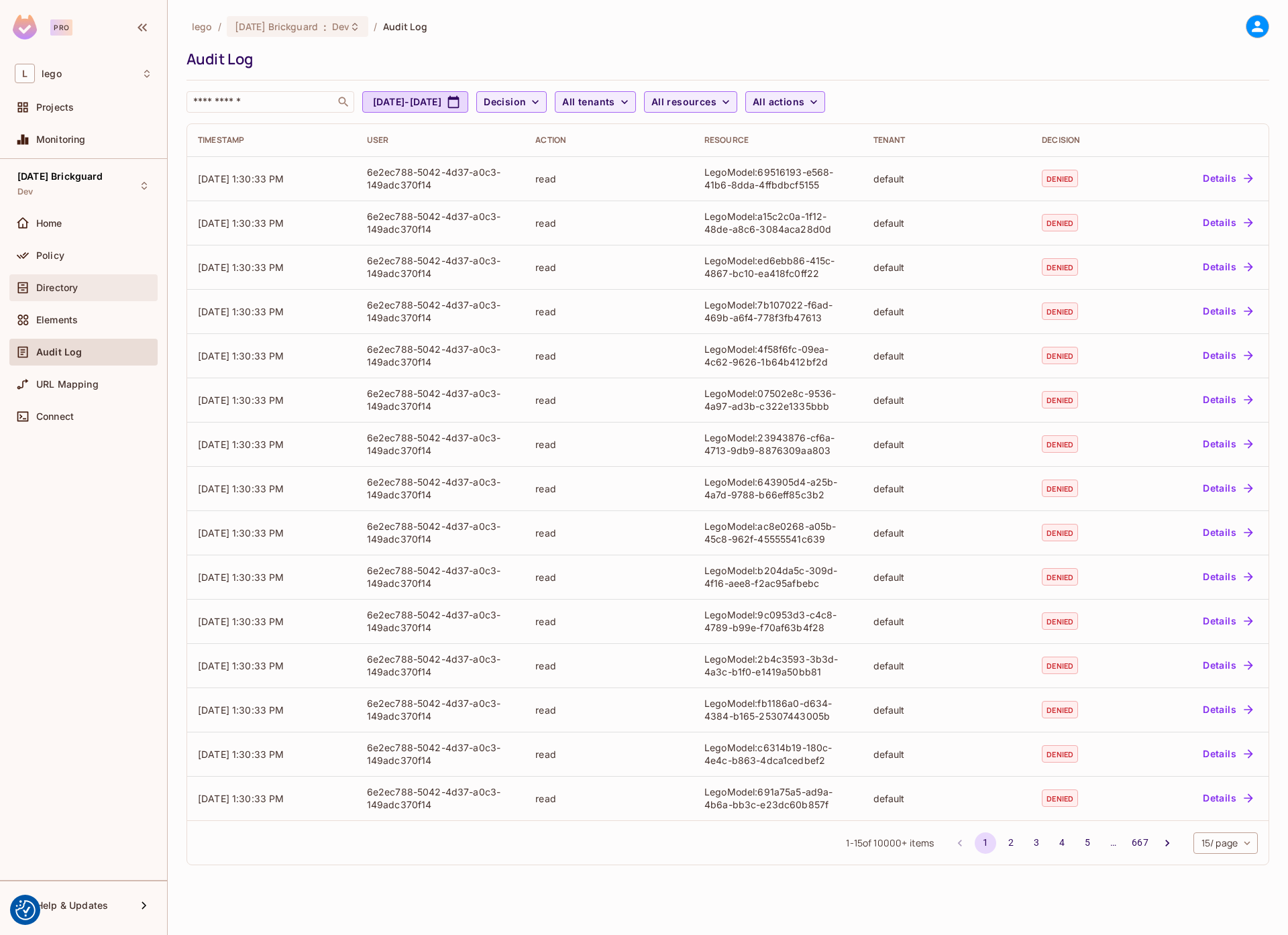
click at [55, 292] on span "Directory" at bounding box center [56, 288] width 42 height 11
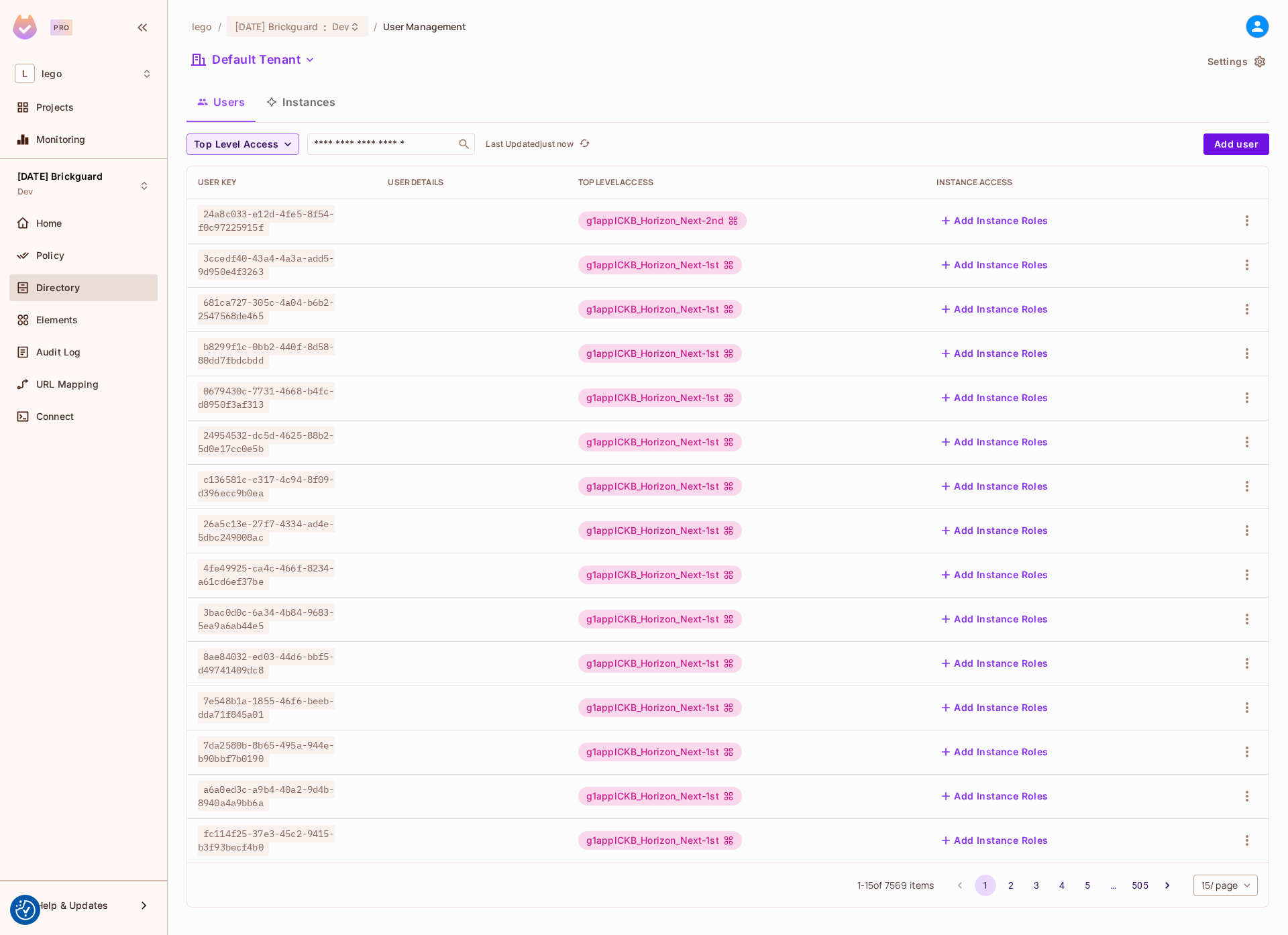
click at [322, 114] on button "Instances" at bounding box center [301, 102] width 91 height 33
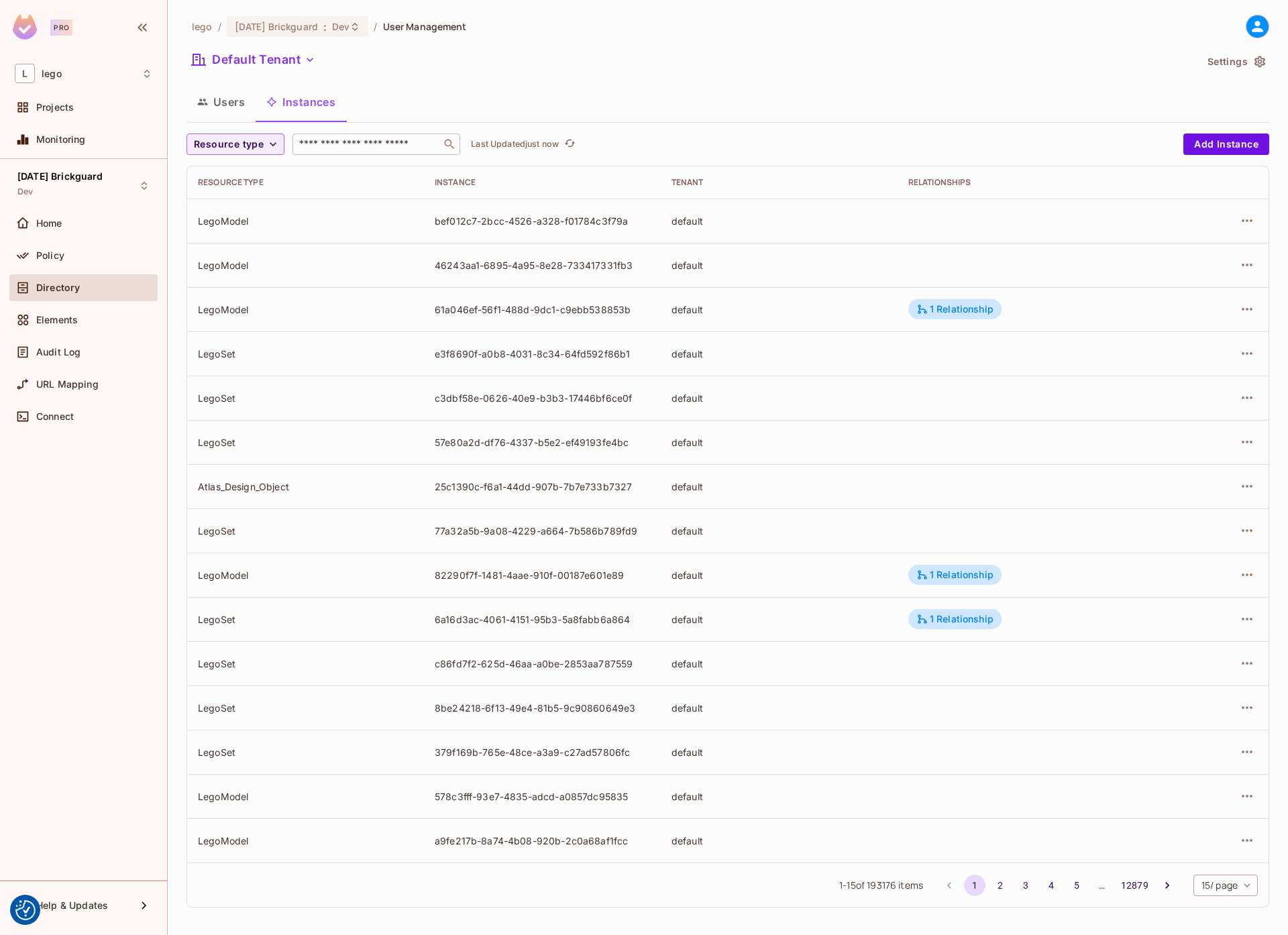
click at [329, 145] on input "text" at bounding box center [366, 144] width 141 height 14
paste input "**********"
type input "**********"
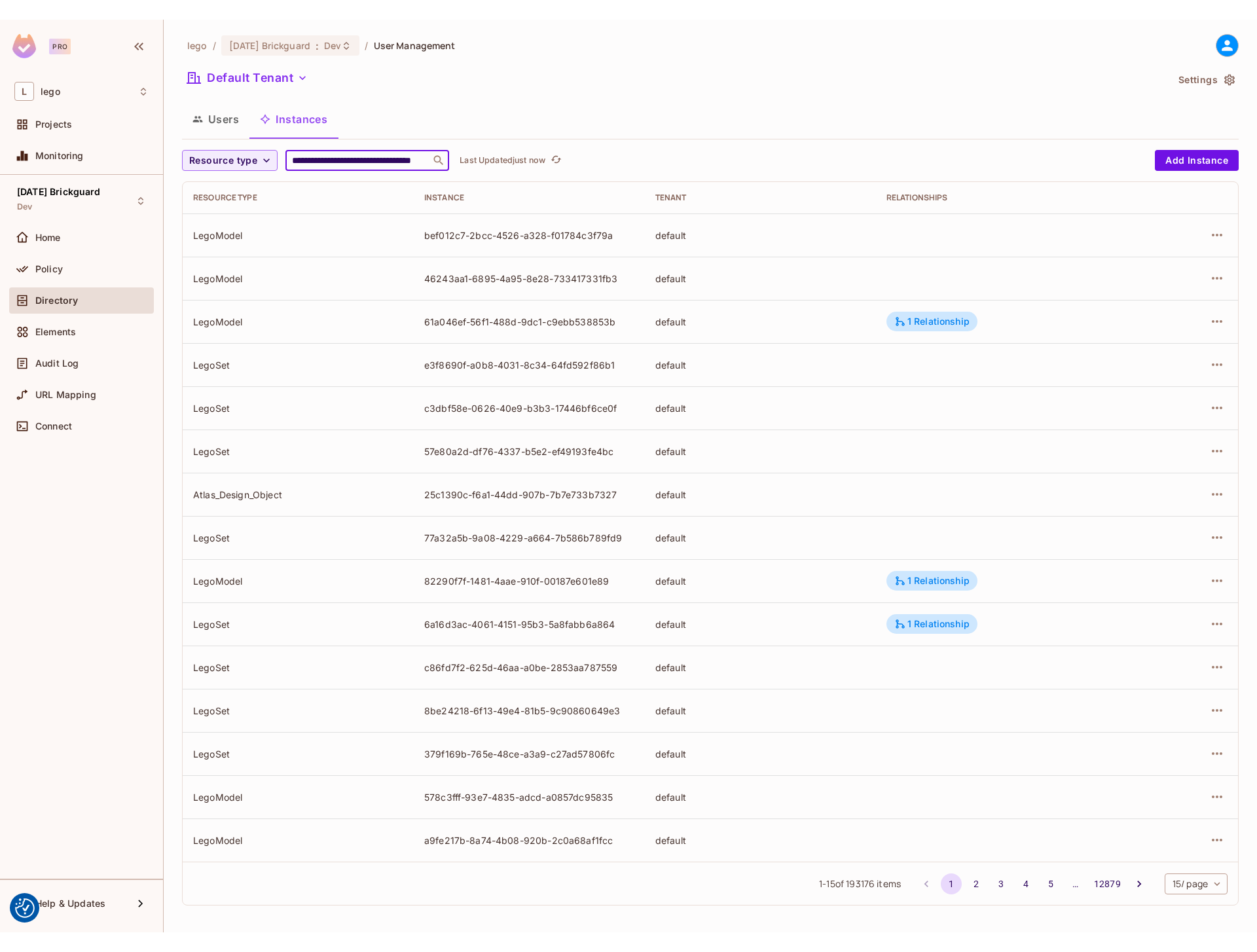
scroll to position [0, 65]
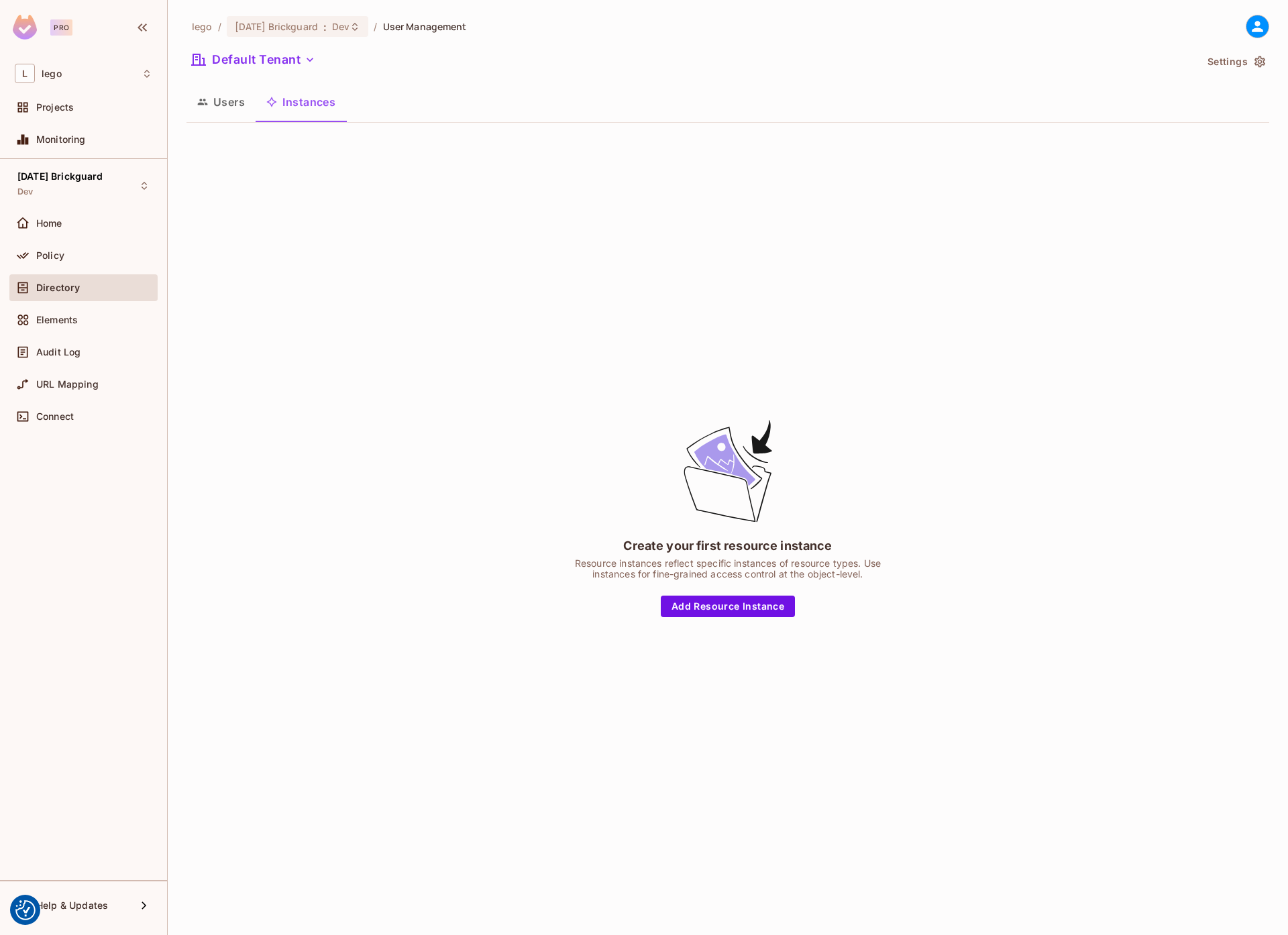
click at [574, 230] on div "Create your first resource instance Resource instances reflect specific instanc…" at bounding box center [728, 517] width 1083 height 767
click at [53, 286] on span "Directory" at bounding box center [57, 288] width 44 height 11
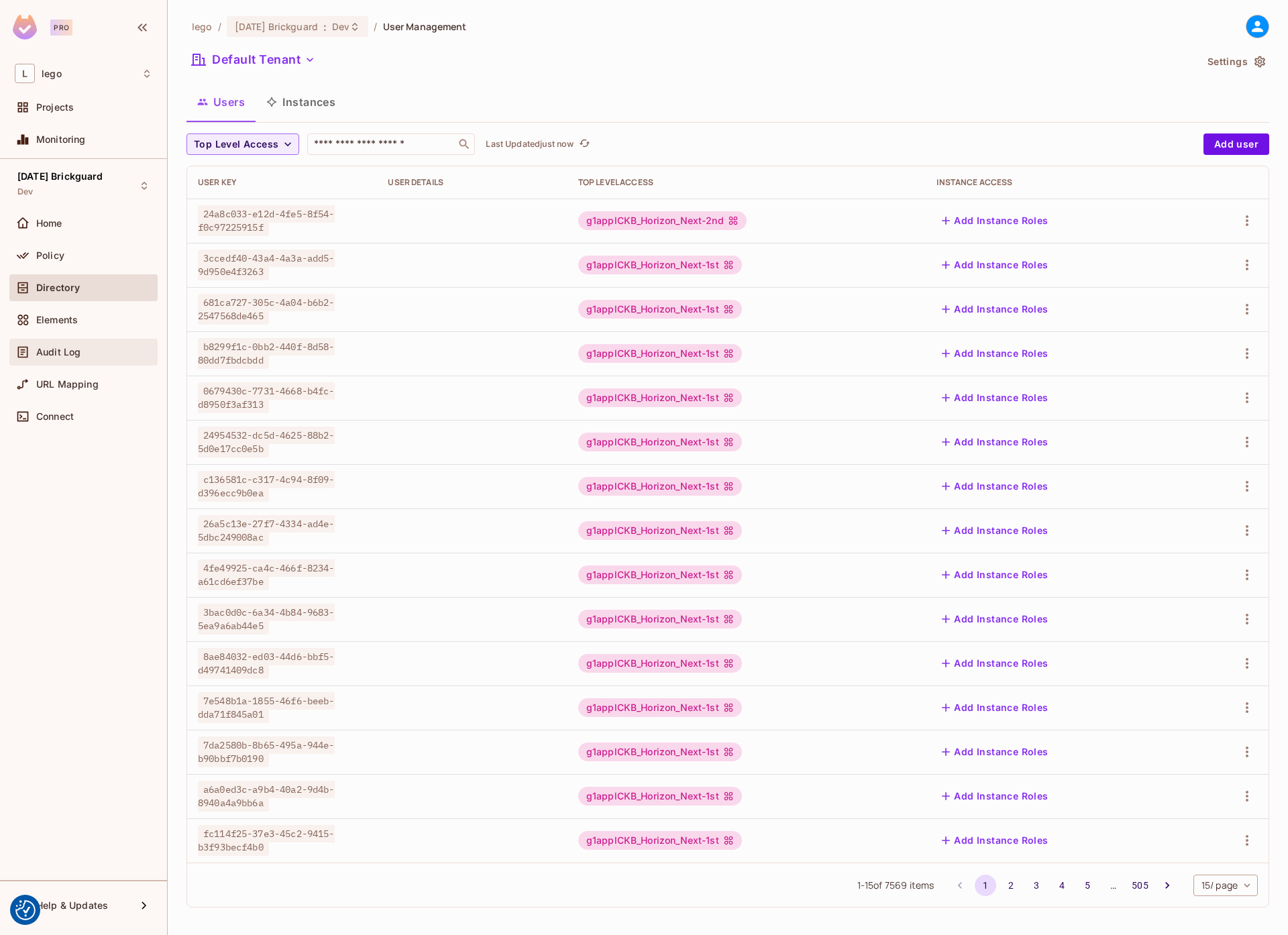
click at [56, 350] on span "Audit Log" at bounding box center [58, 352] width 44 height 11
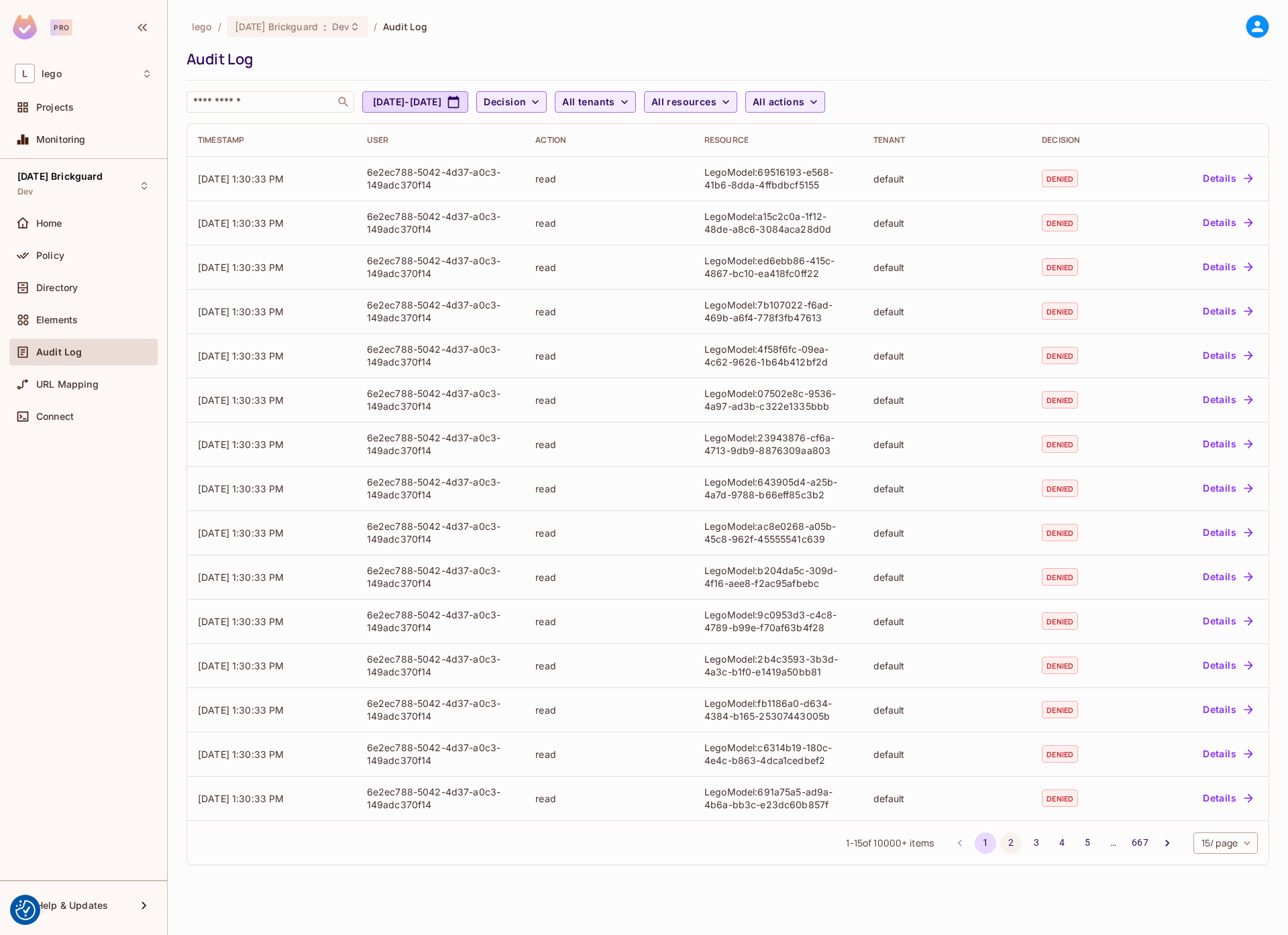
click at [1014, 846] on button "2" at bounding box center [1010, 843] width 21 height 21
click at [1039, 848] on button "3" at bounding box center [1036, 843] width 21 height 21
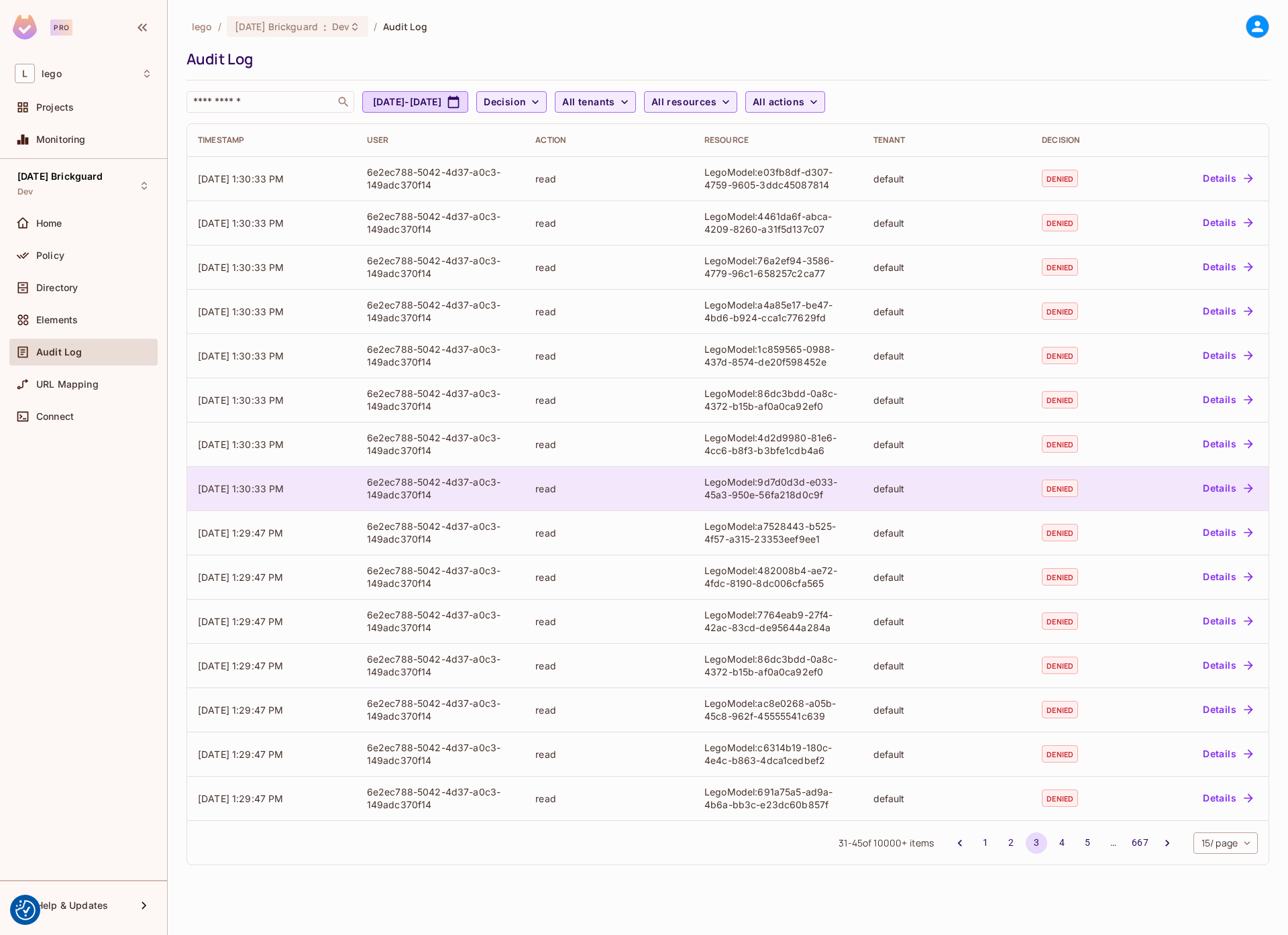
drag, startPoint x: 249, startPoint y: 491, endPoint x: 307, endPoint y: 491, distance: 58.0
click at [307, 491] on td "[DATE] 1:30:33 PM" at bounding box center [272, 488] width 169 height 44
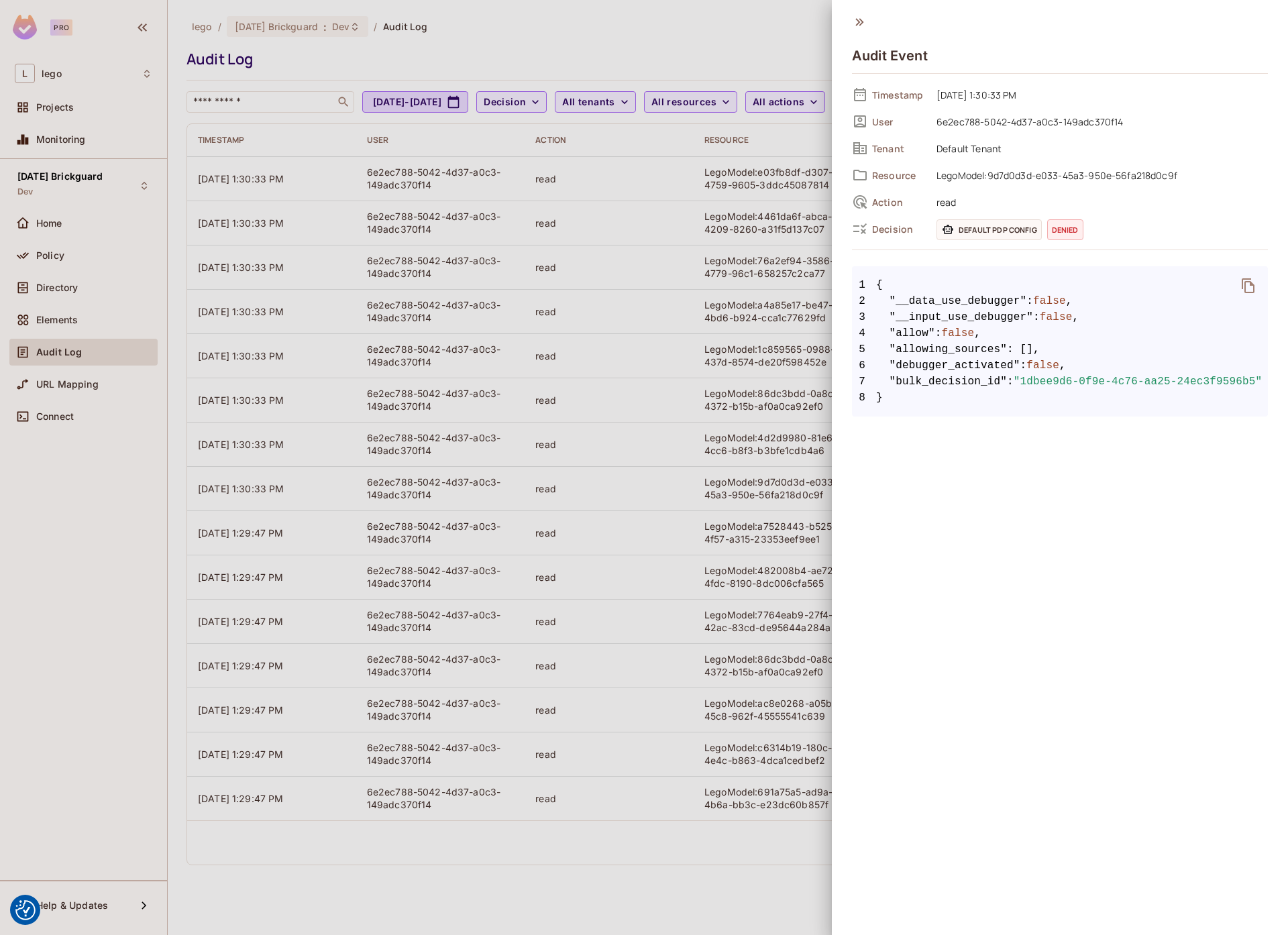
click at [311, 488] on div at bounding box center [644, 467] width 1288 height 935
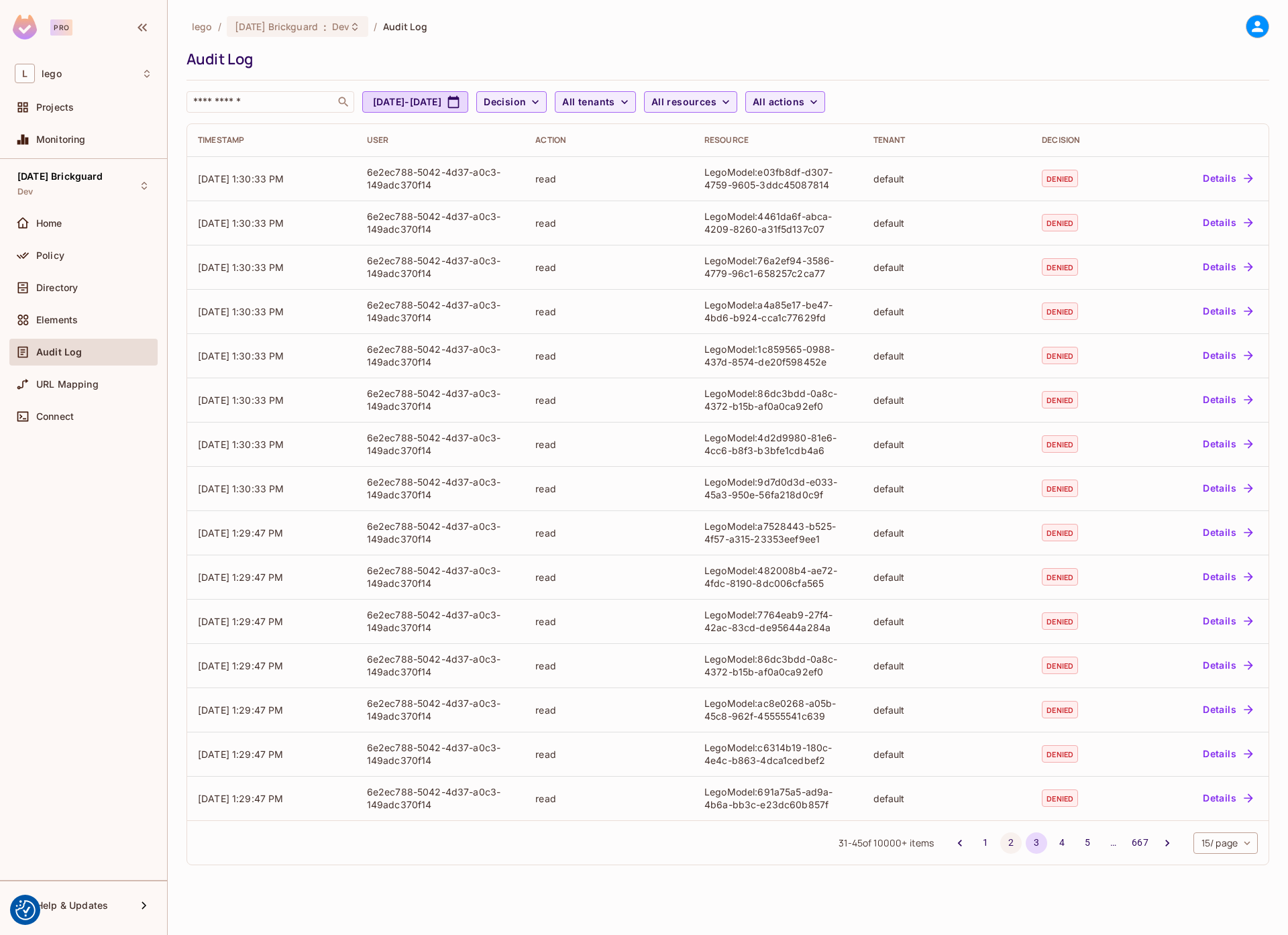
click at [1005, 838] on button "2" at bounding box center [1010, 843] width 21 height 21
click at [976, 842] on button "1" at bounding box center [985, 843] width 21 height 21
click at [1051, 44] on div "lego / [DATE] Brickguard : Dev / Audit Log Audit Log ​ [DATE] - [DATE] Decision…" at bounding box center [728, 63] width 1083 height 98
click at [927, 65] on div "Audit Log" at bounding box center [724, 59] width 1076 height 20
